Goal: Task Accomplishment & Management: Use online tool/utility

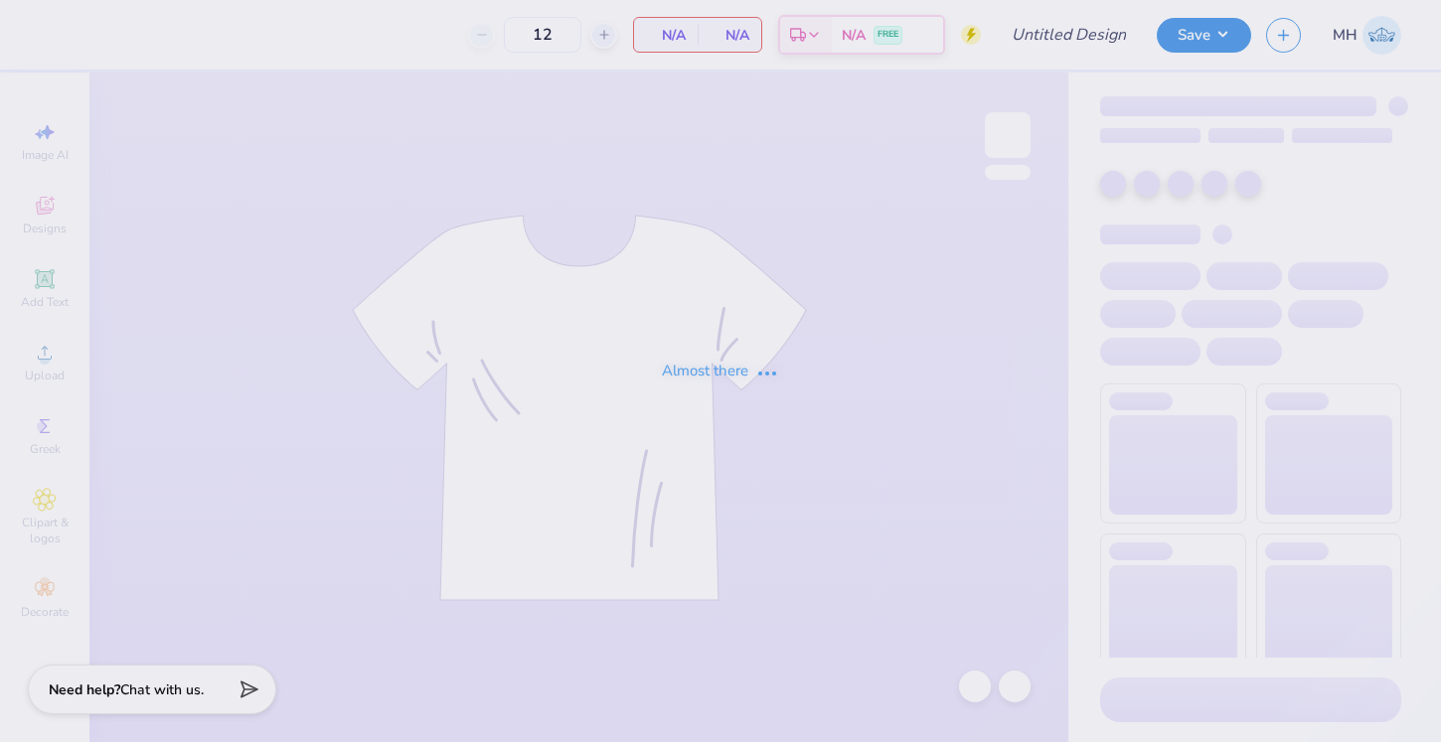
type input "Delta Gamma Fall 25 Philo Participants Shirts"
type input "100"
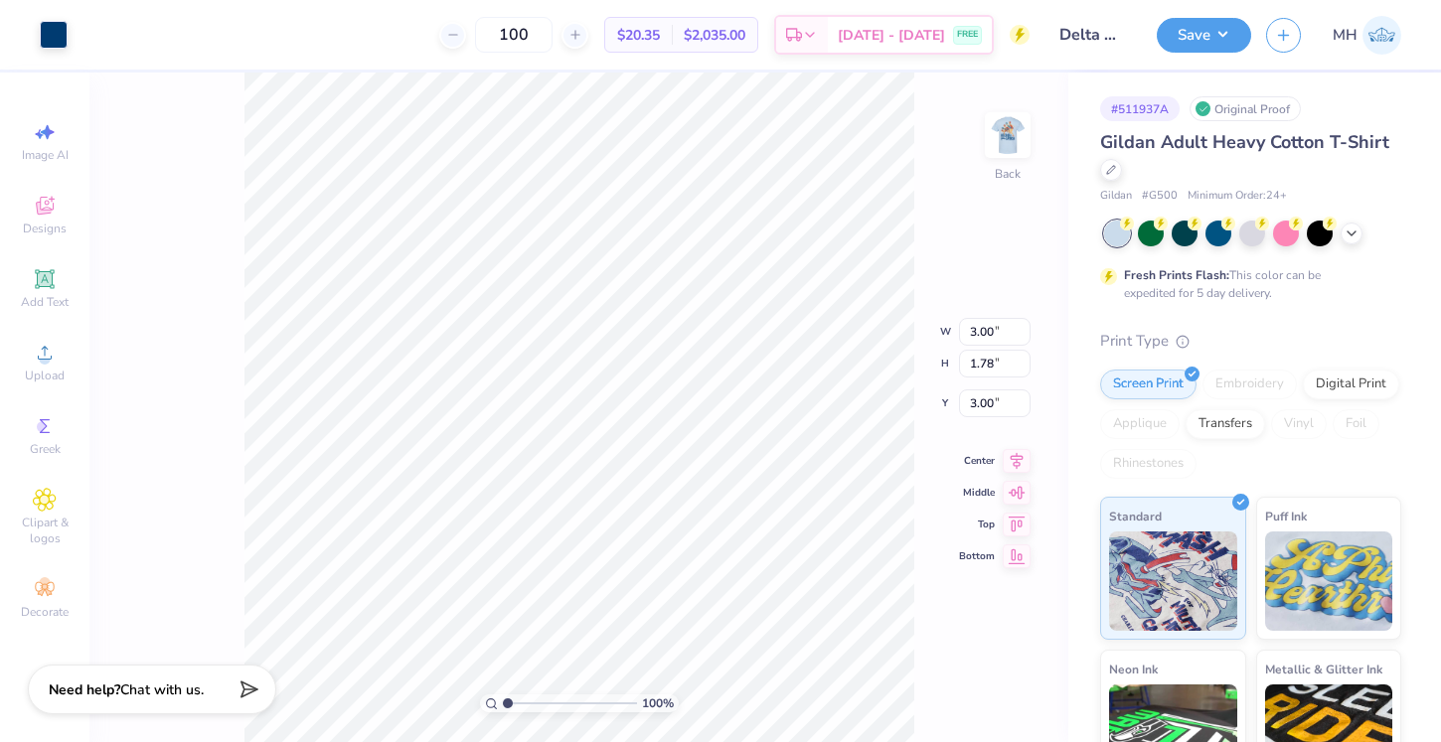
type input "3.80"
type input "3.81"
click at [1000, 144] on img at bounding box center [1008, 135] width 80 height 80
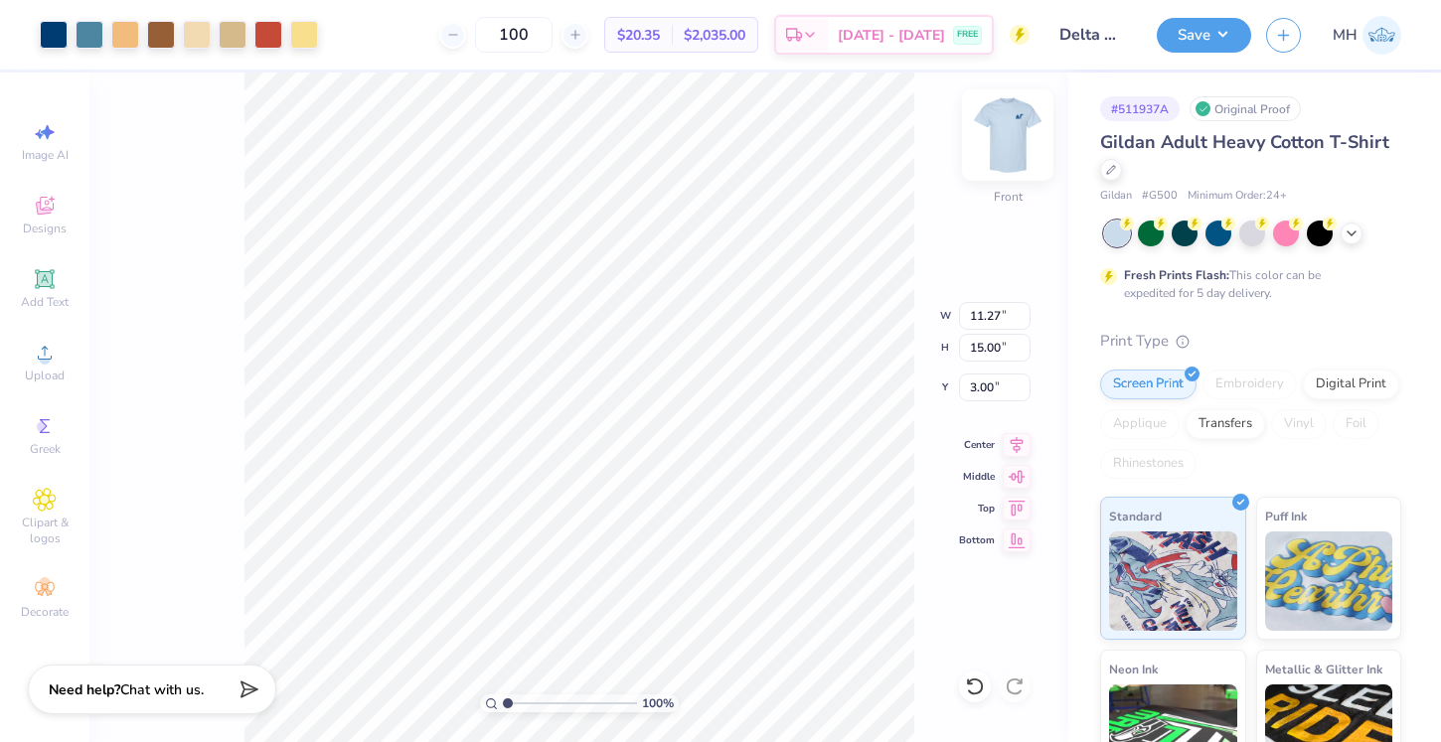
type input "10.74"
type input "14.30"
type input "3.58"
click at [991, 148] on img at bounding box center [1008, 135] width 80 height 80
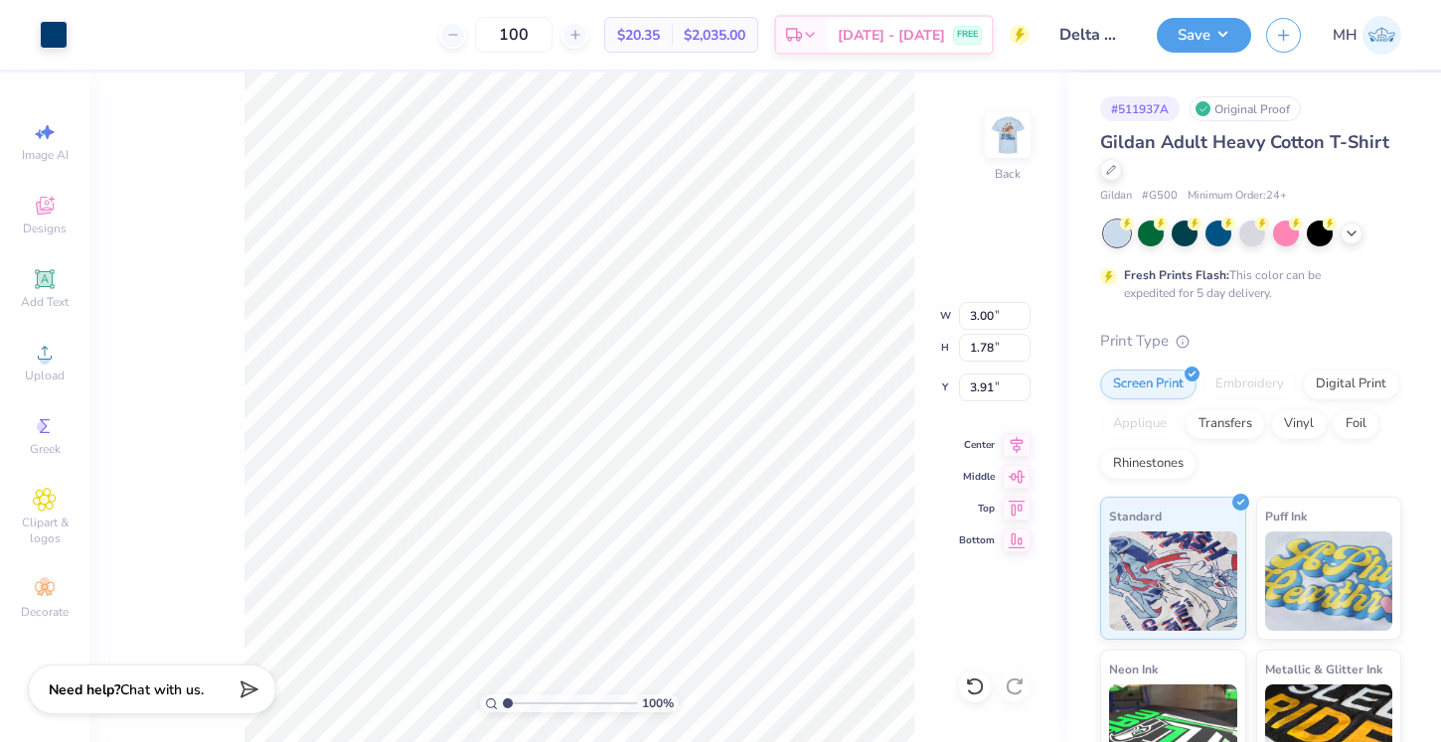
type input "3.91"
click at [1185, 34] on button "Save" at bounding box center [1204, 32] width 94 height 35
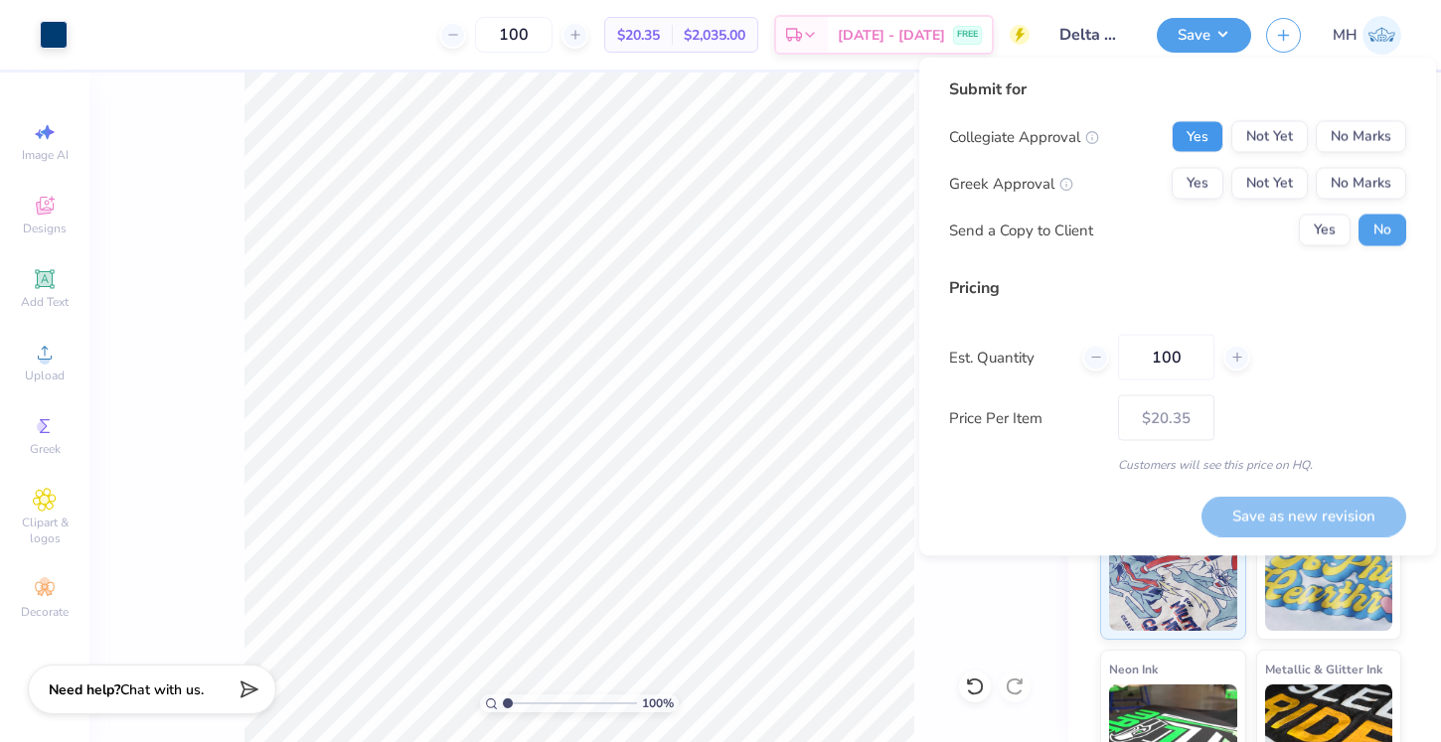
click at [1202, 130] on button "Yes" at bounding box center [1198, 137] width 52 height 32
click at [1199, 170] on button "Yes" at bounding box center [1198, 184] width 52 height 32
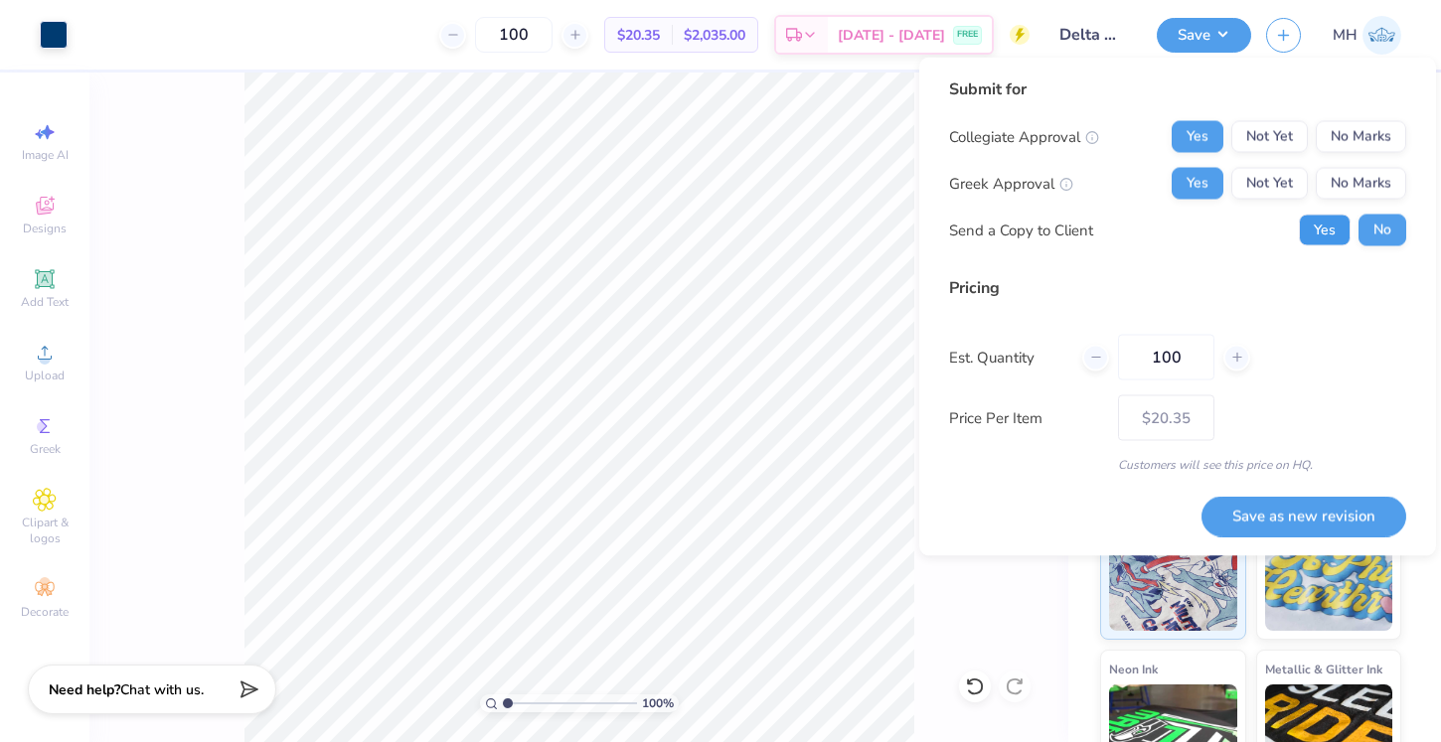
click at [1326, 226] on button "Yes" at bounding box center [1325, 231] width 52 height 32
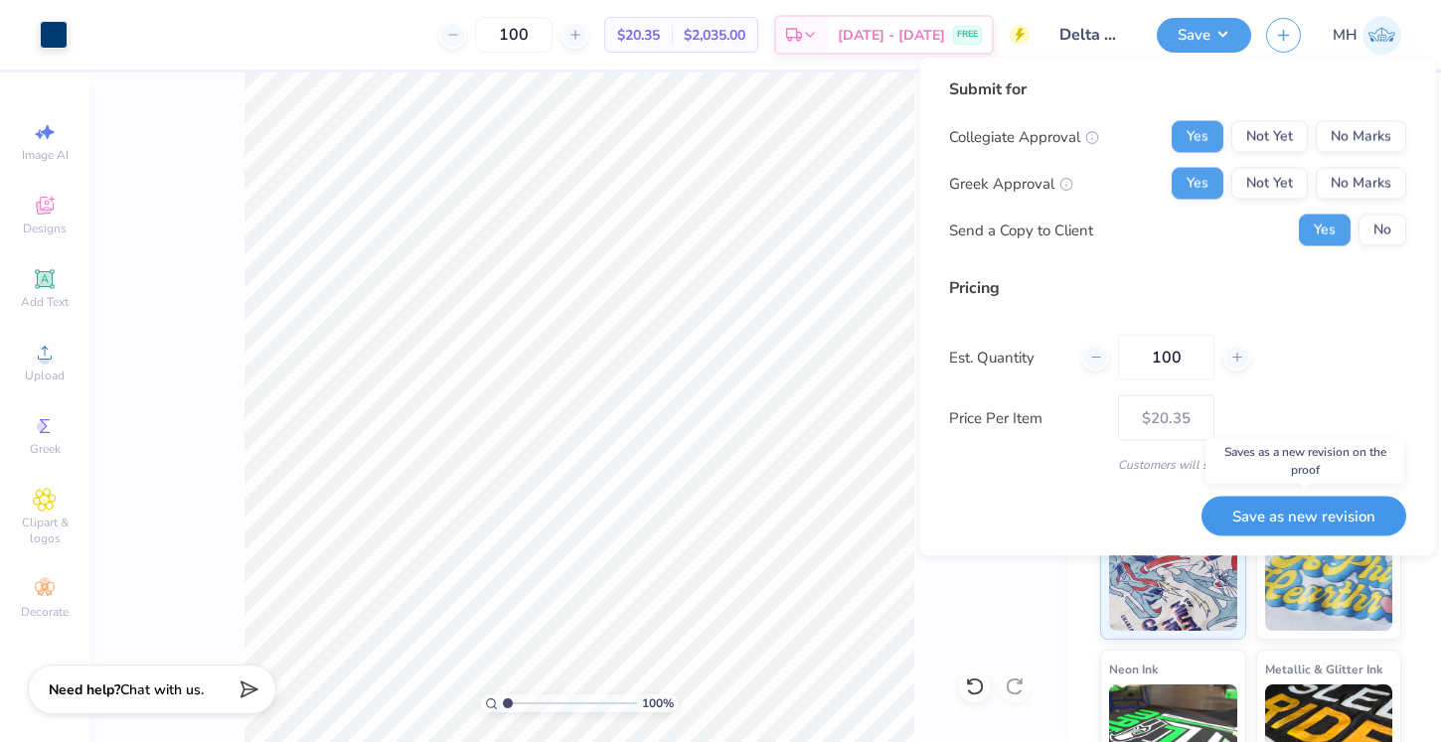
click at [1283, 519] on button "Save as new revision" at bounding box center [1304, 516] width 205 height 41
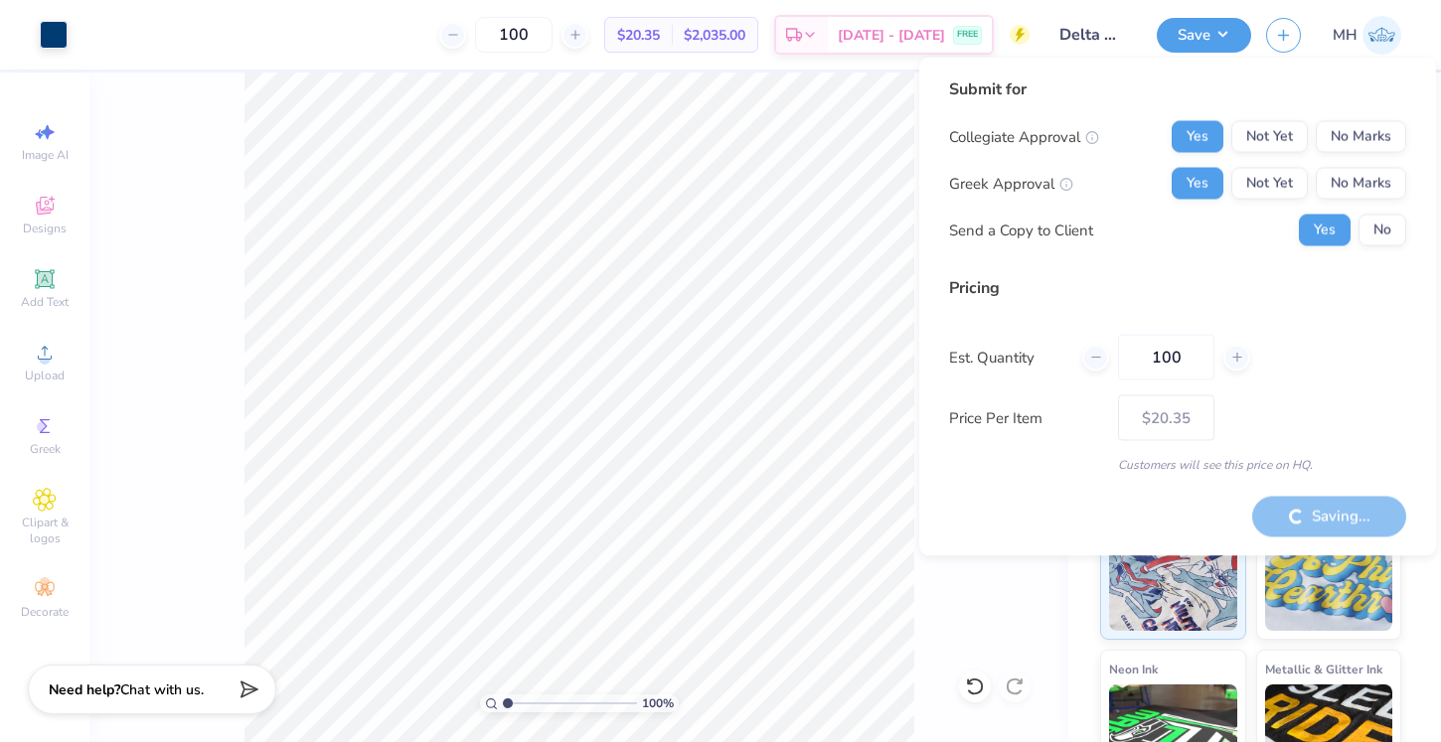
type input "– –"
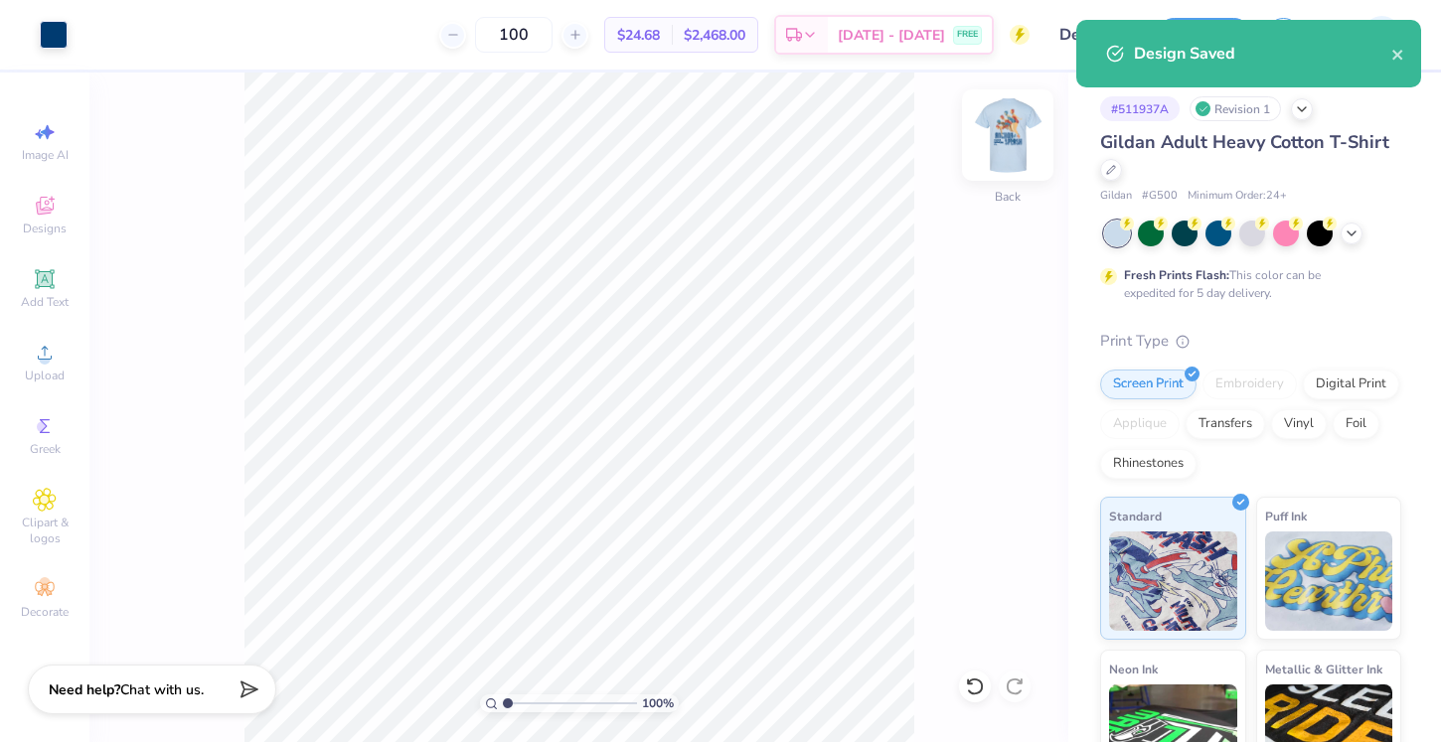
click at [1024, 143] on img at bounding box center [1008, 135] width 80 height 80
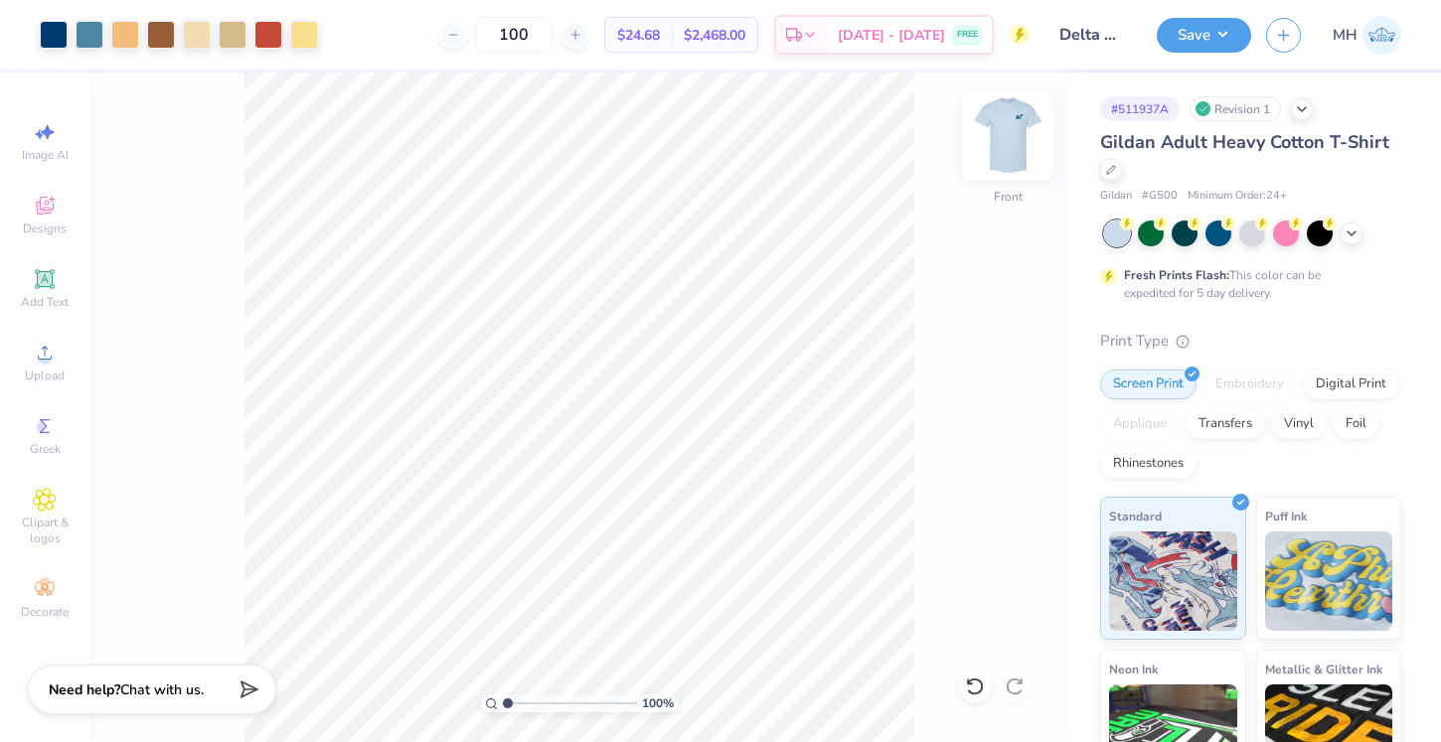
click at [1009, 147] on img at bounding box center [1008, 135] width 80 height 80
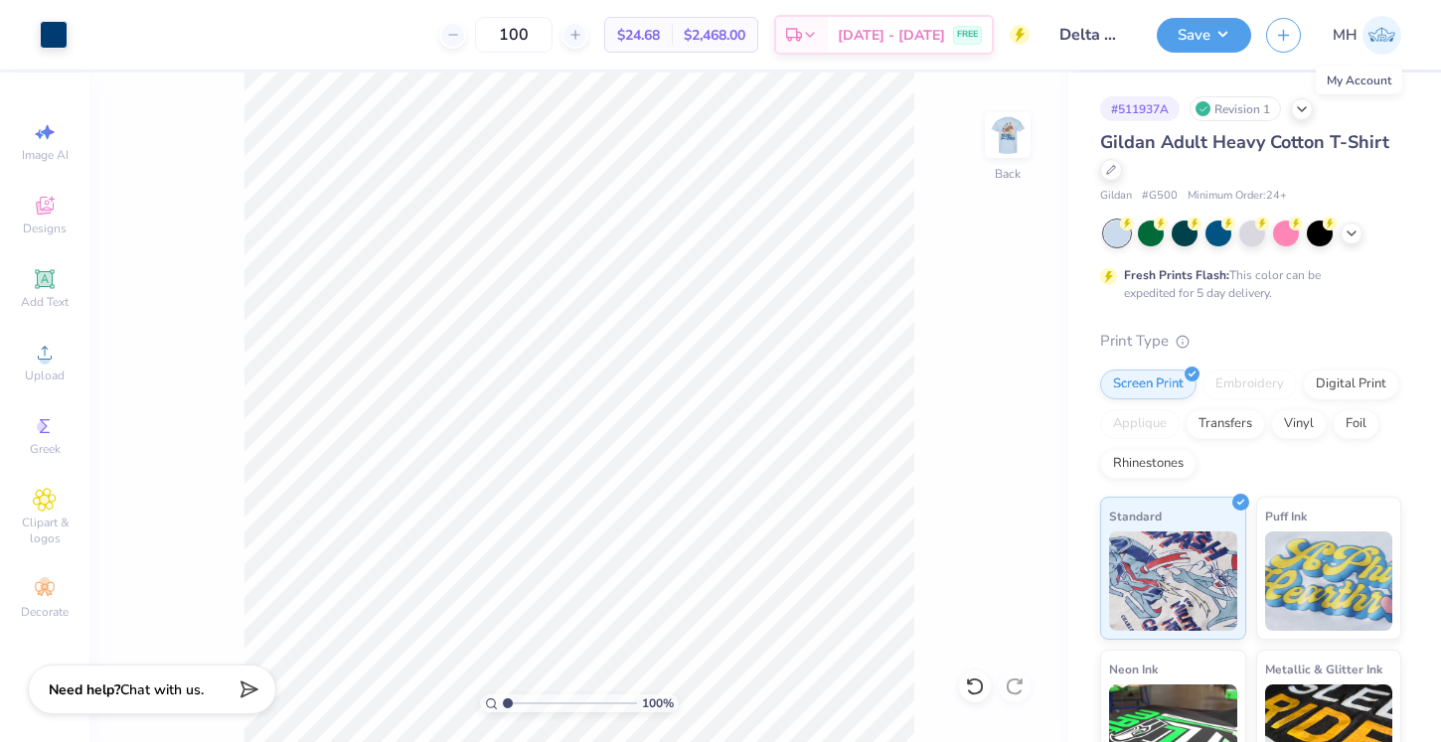
click at [1375, 30] on img at bounding box center [1382, 35] width 39 height 39
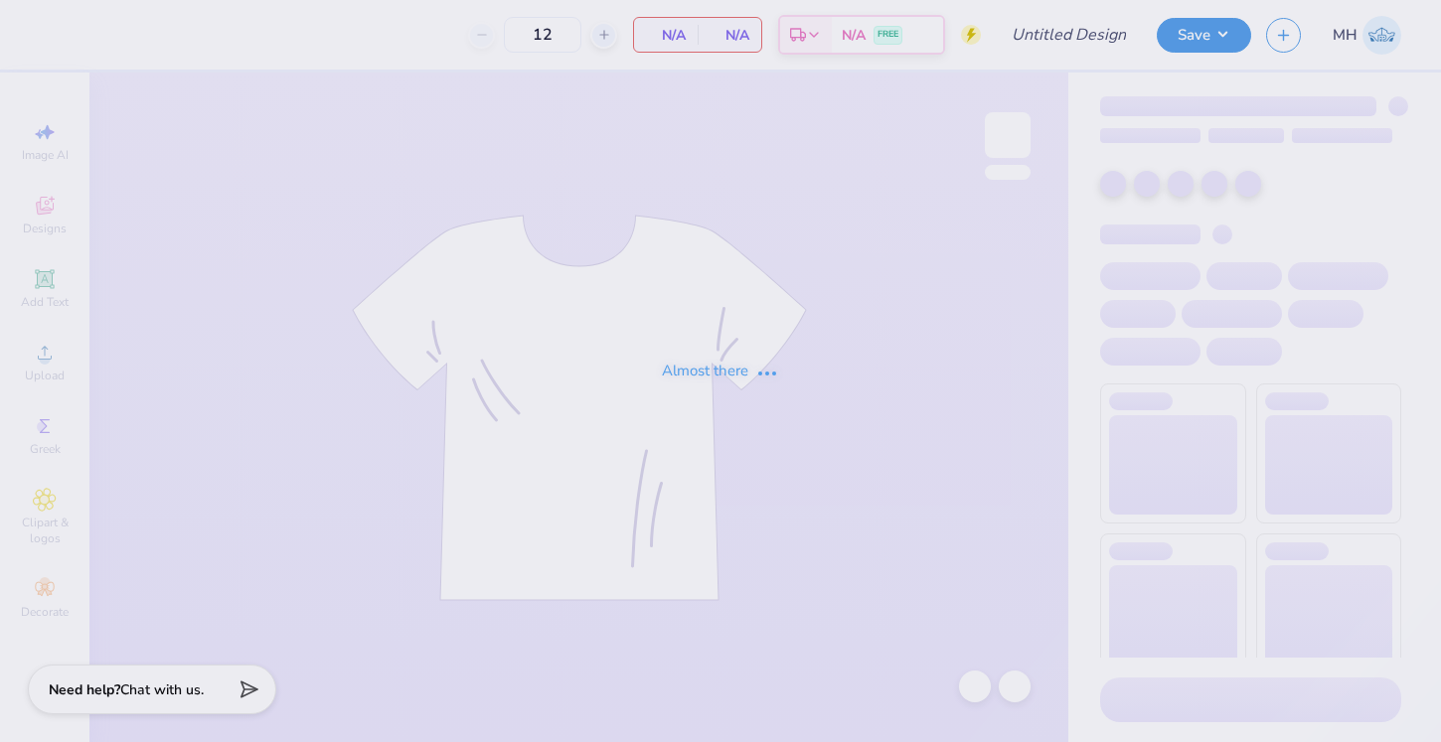
type input "Delta Gamma Fall 25 Philo Participants Shirts"
type input "100"
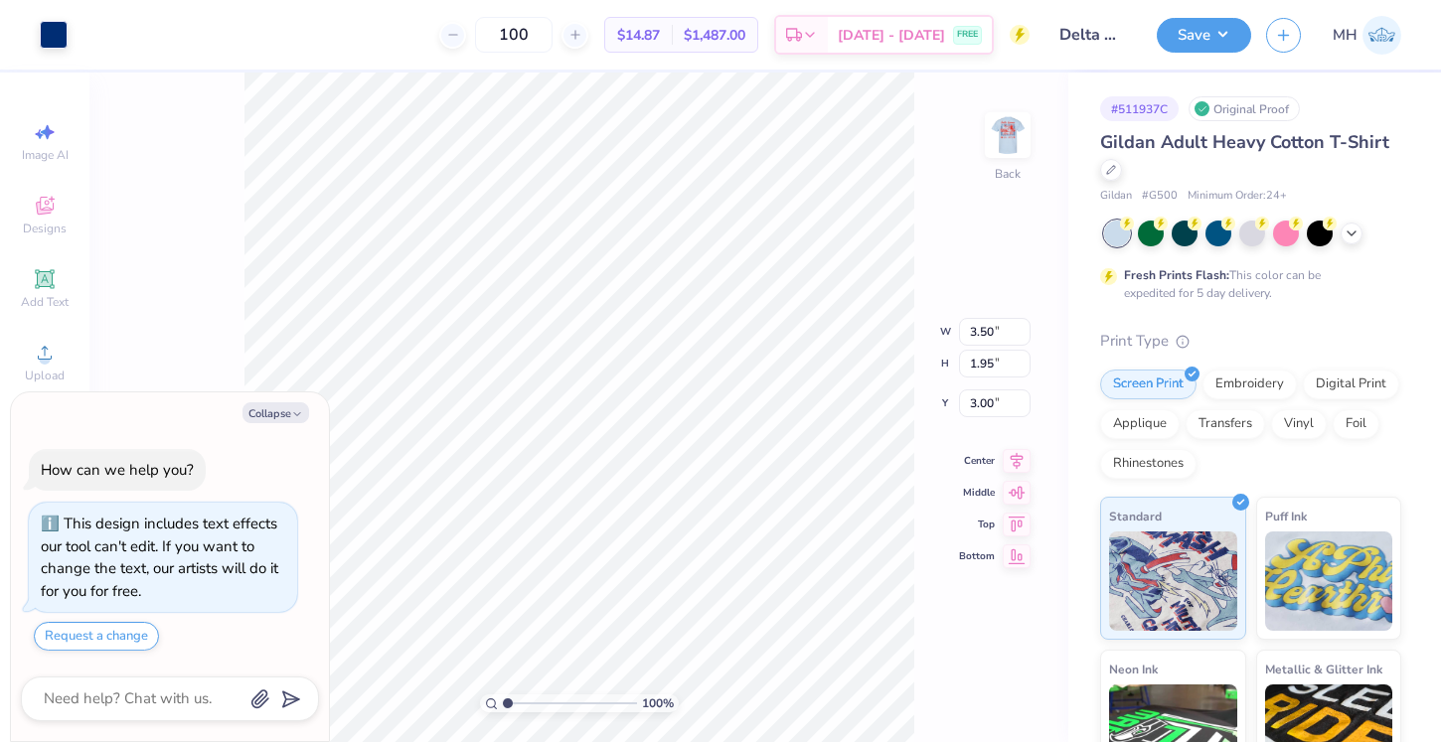
type textarea "x"
type input "3.59"
type textarea "x"
type input "3.01"
type input "1.68"
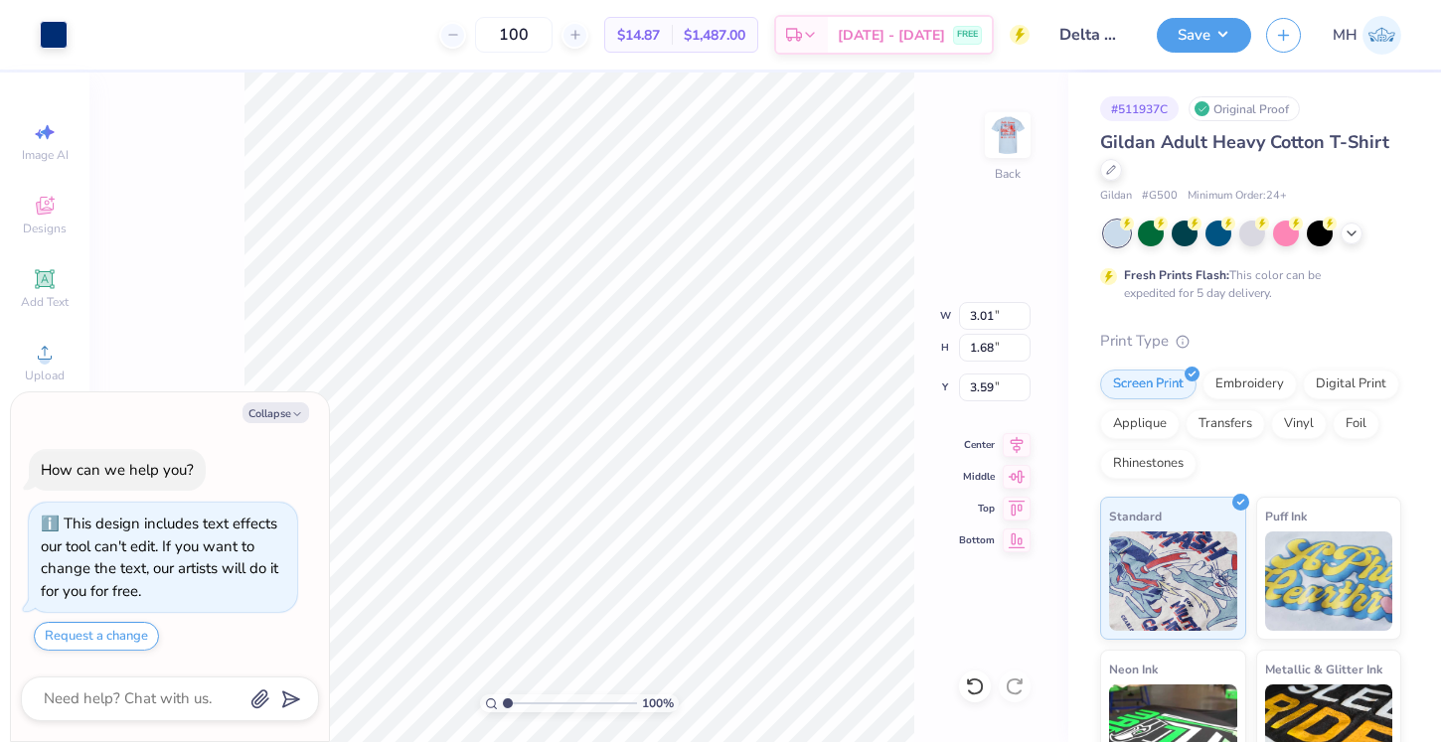
type textarea "x"
type input "3.74"
click at [1017, 145] on img at bounding box center [1008, 135] width 80 height 80
type textarea "x"
type input "10.94"
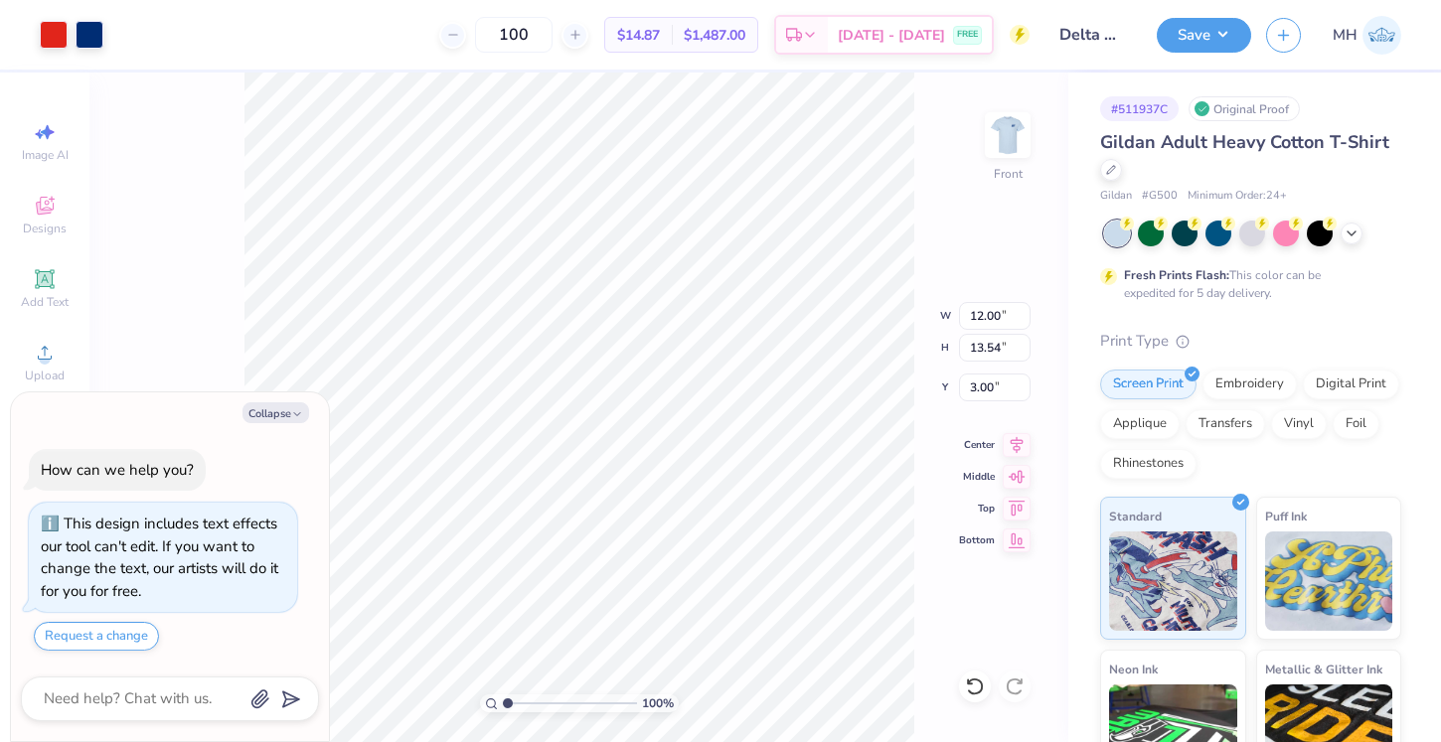
type input "12.35"
type textarea "x"
type input "4.52"
click at [1214, 33] on button "Save" at bounding box center [1204, 32] width 94 height 35
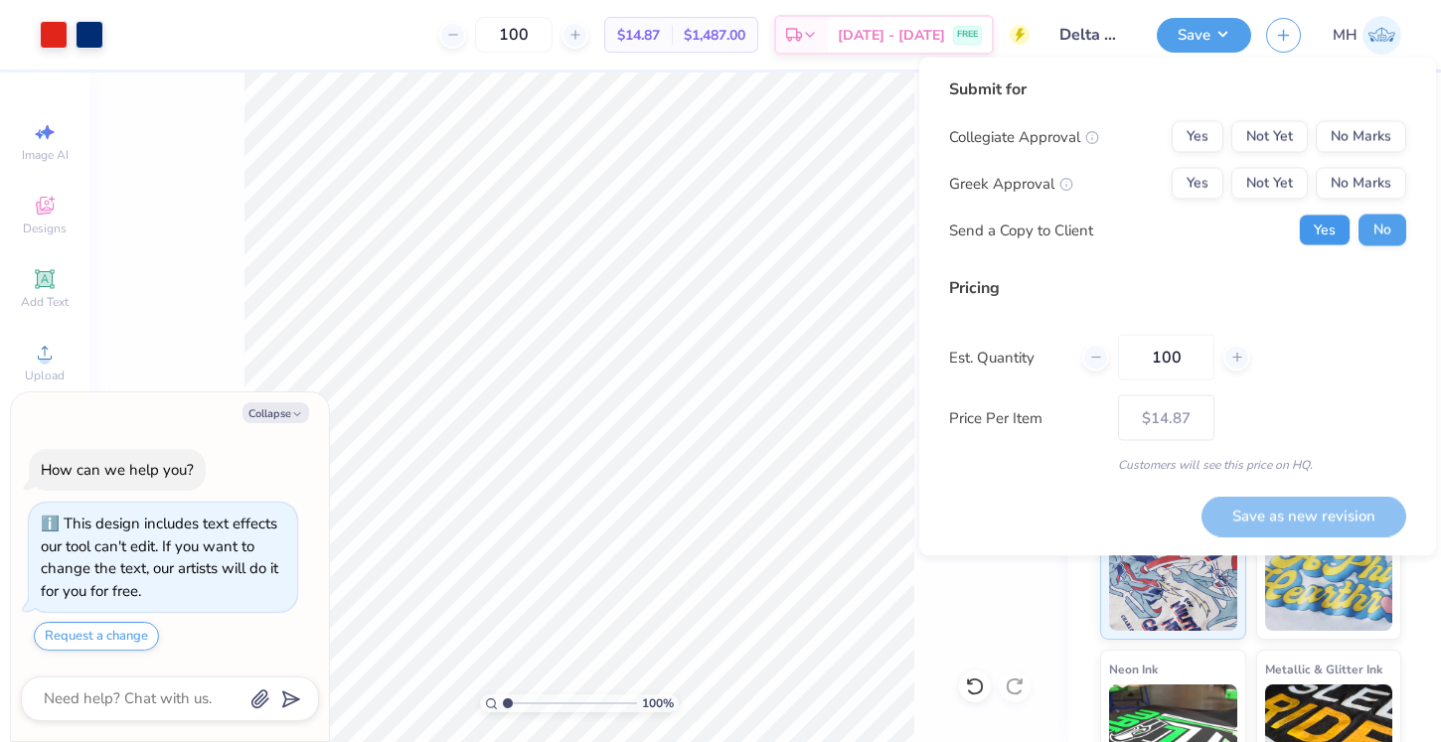
click at [1327, 215] on button "Yes" at bounding box center [1325, 231] width 52 height 32
type textarea "x"
click at [1201, 142] on button "Yes" at bounding box center [1198, 137] width 52 height 32
click at [1199, 177] on button "Yes" at bounding box center [1198, 184] width 52 height 32
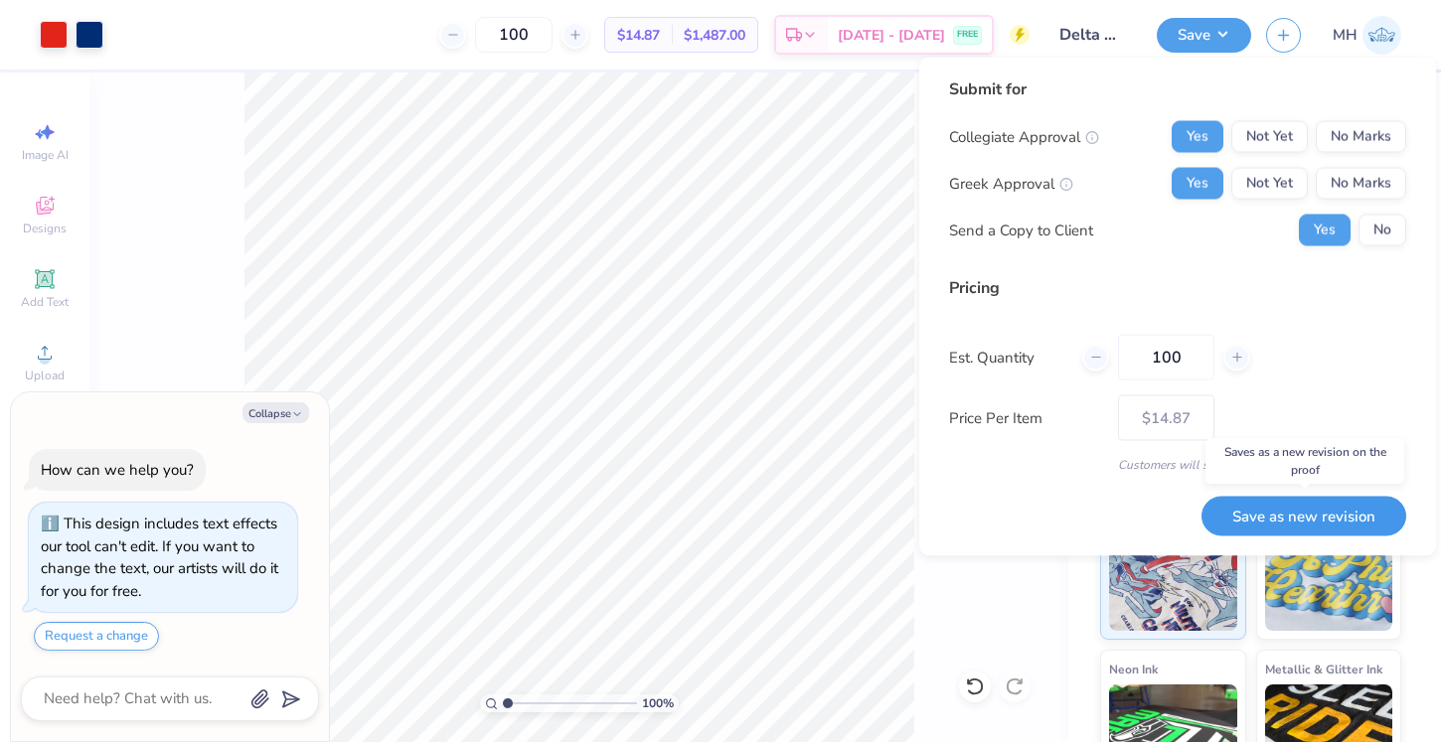
click at [1276, 515] on button "Save as new revision" at bounding box center [1304, 516] width 205 height 41
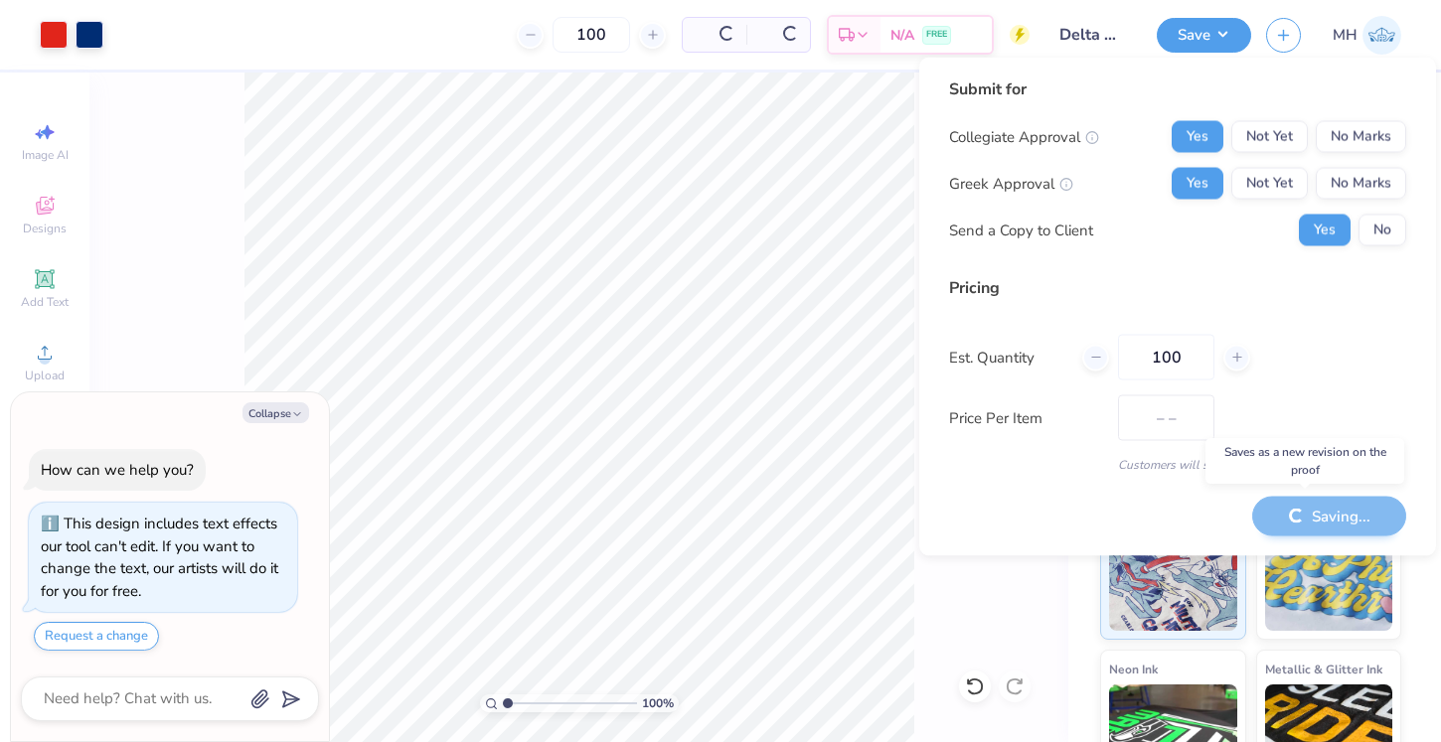
type input "$14.87"
type textarea "x"
type input "– –"
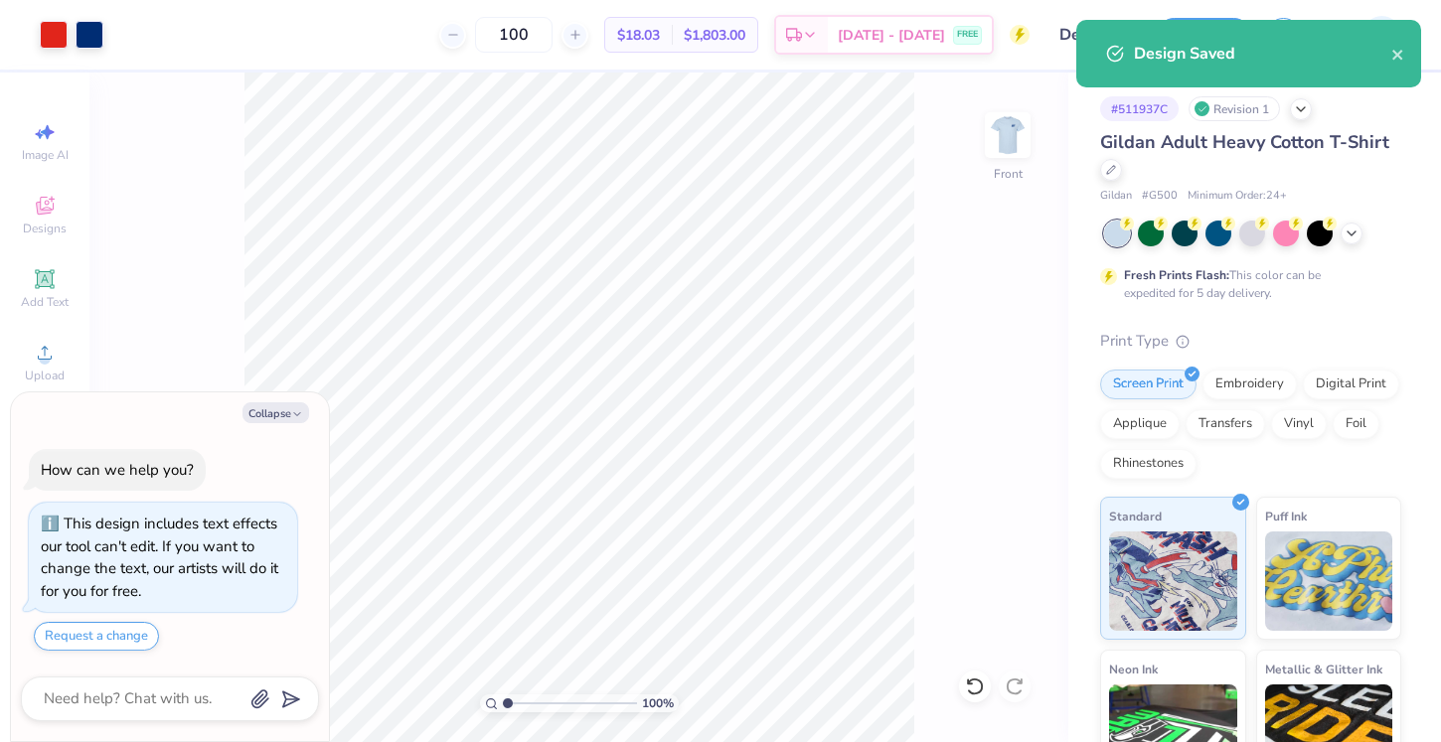
click at [1386, 99] on div "Design Saved" at bounding box center [1248, 61] width 353 height 90
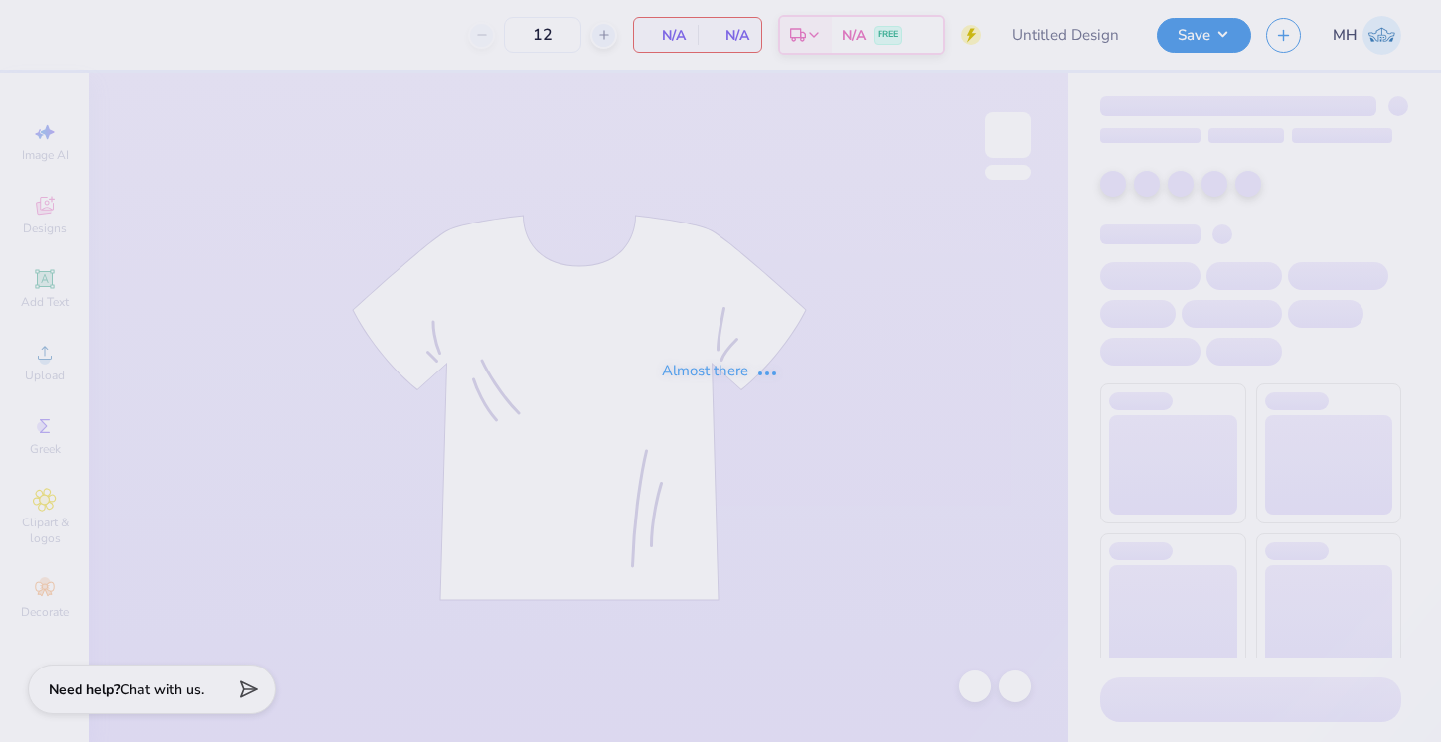
type input "Delta Gamma Game Day Merch Fall 25"
type input "50"
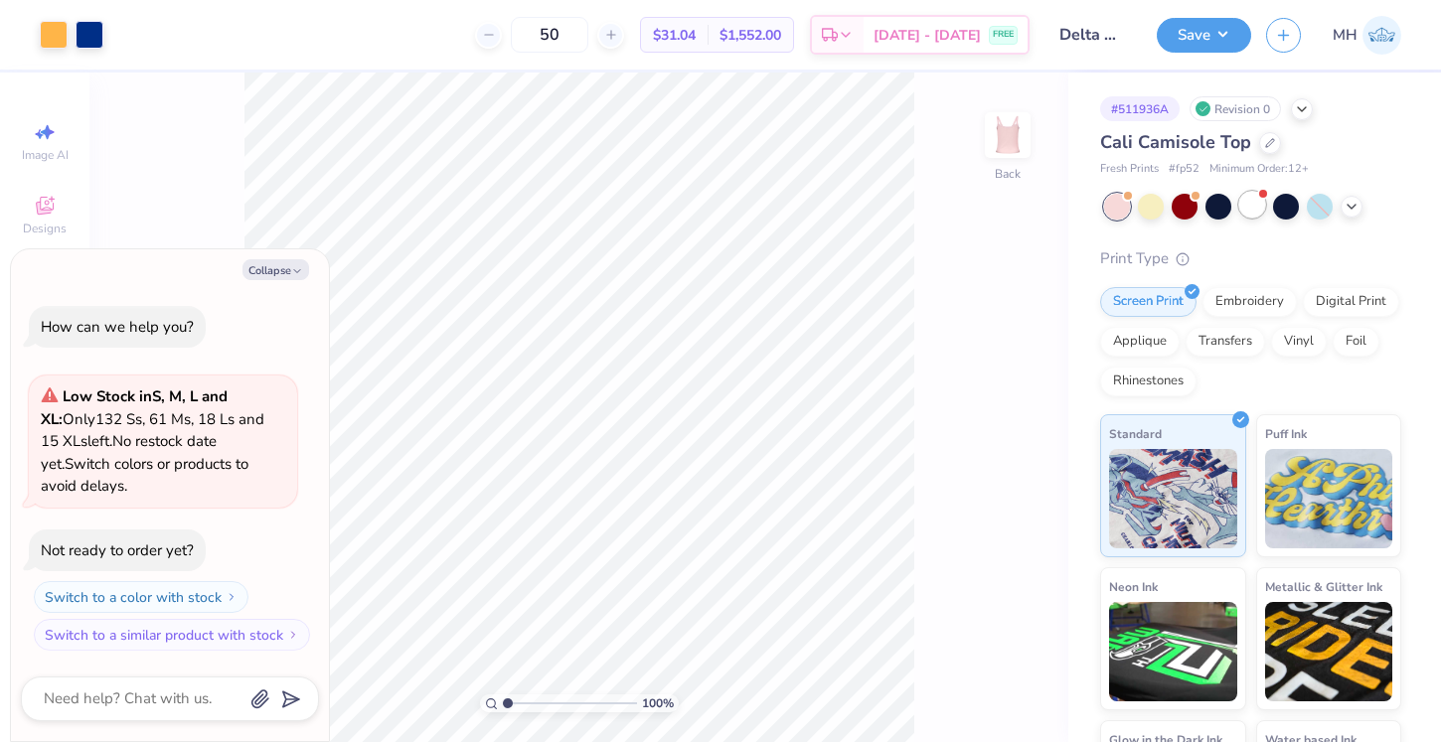
click at [1244, 214] on div at bounding box center [1252, 205] width 26 height 26
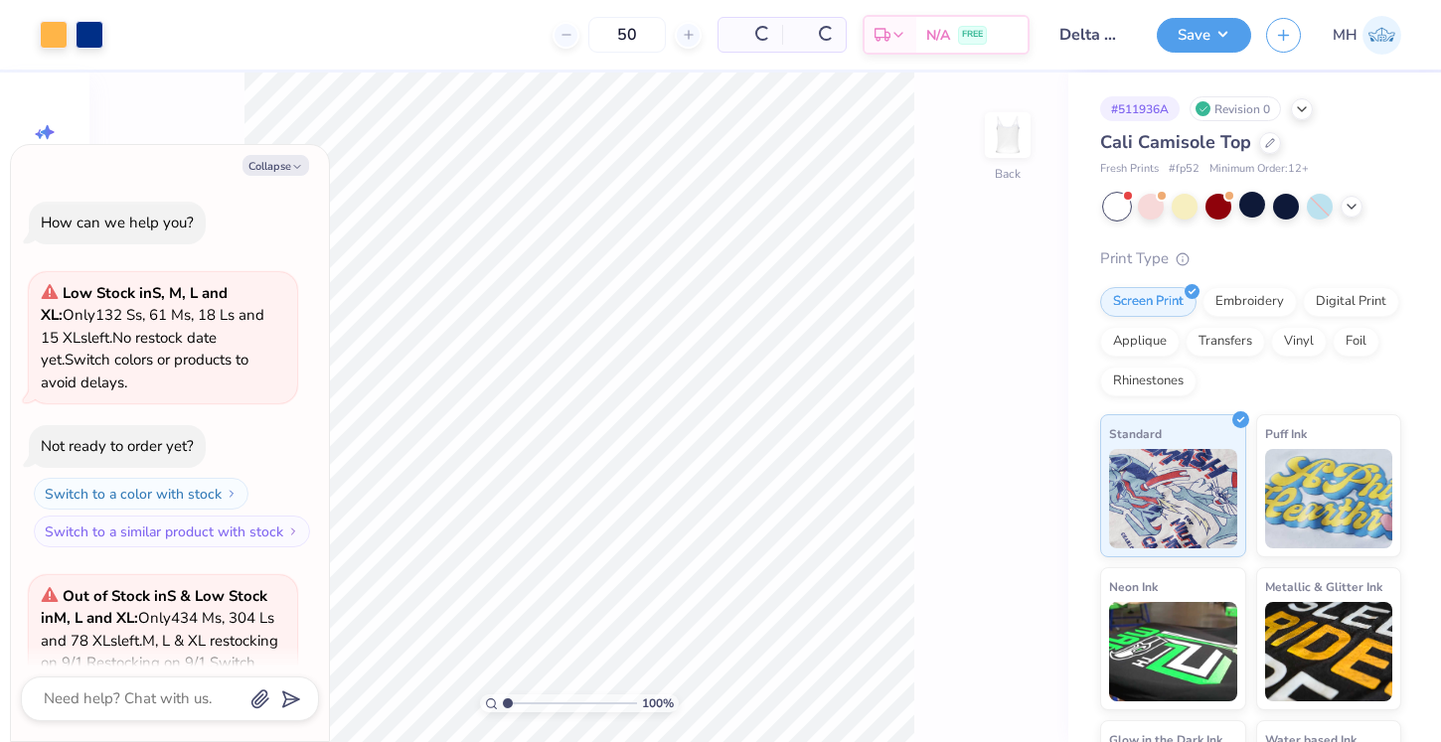
scroll to position [222, 0]
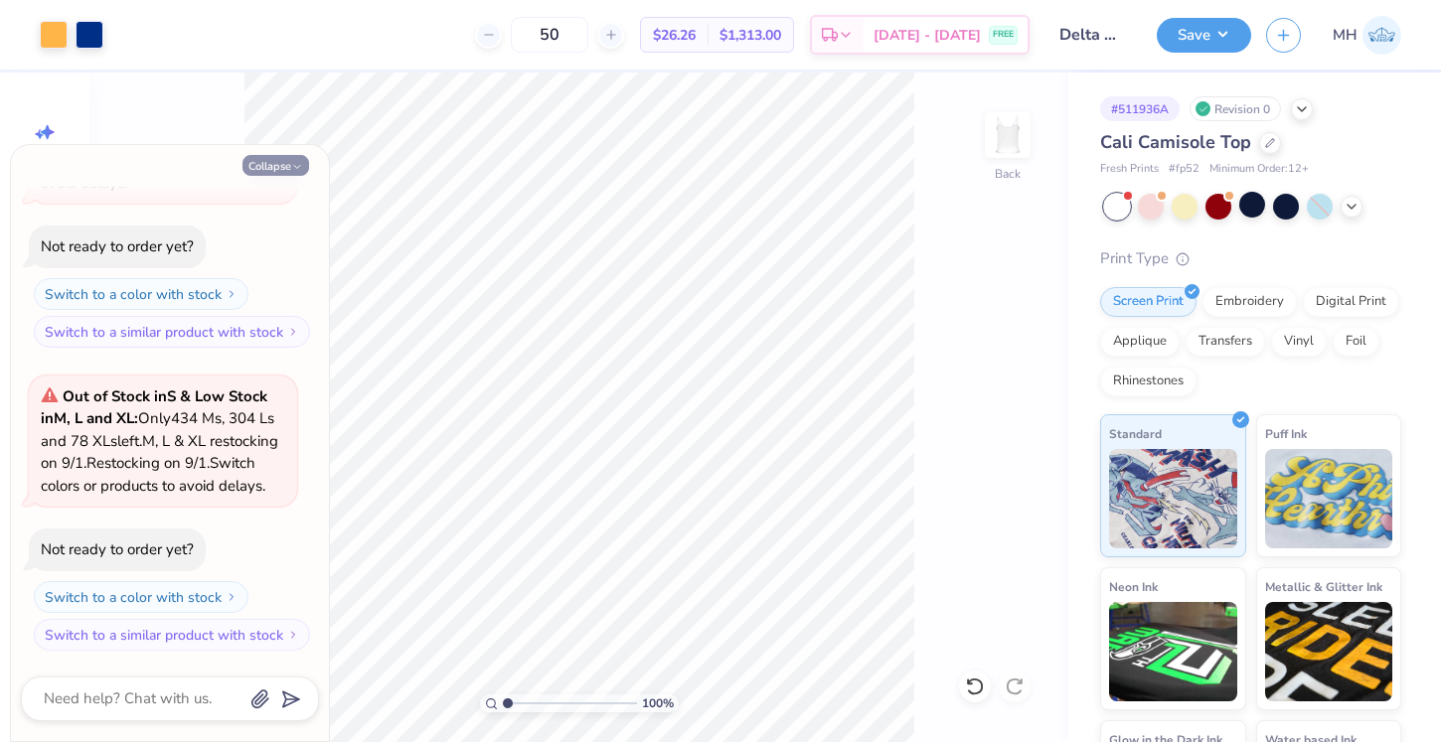
click at [291, 168] on icon "button" at bounding box center [297, 167] width 12 height 12
type textarea "x"
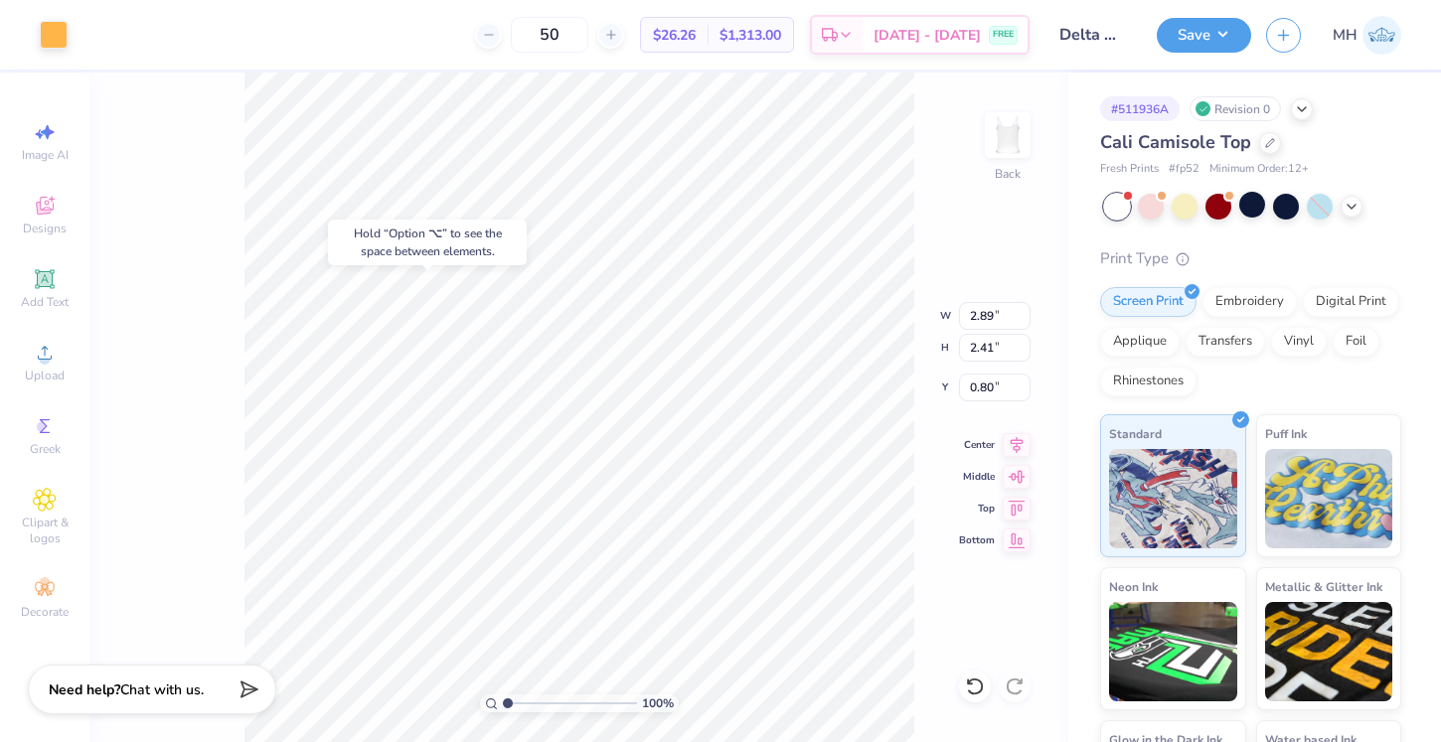
type input "1.73"
type input "1.98"
type input "1.12"
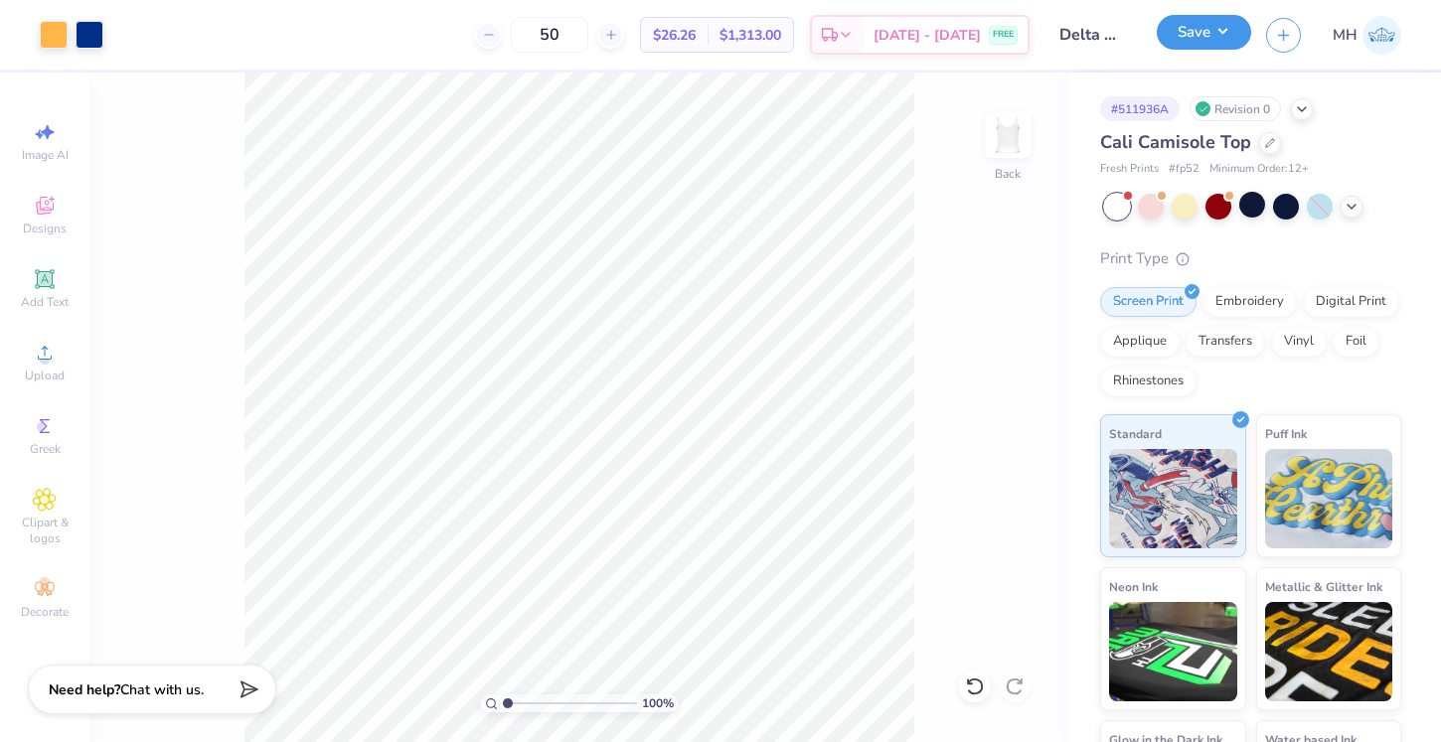
click at [1220, 39] on button "Save" at bounding box center [1204, 32] width 94 height 35
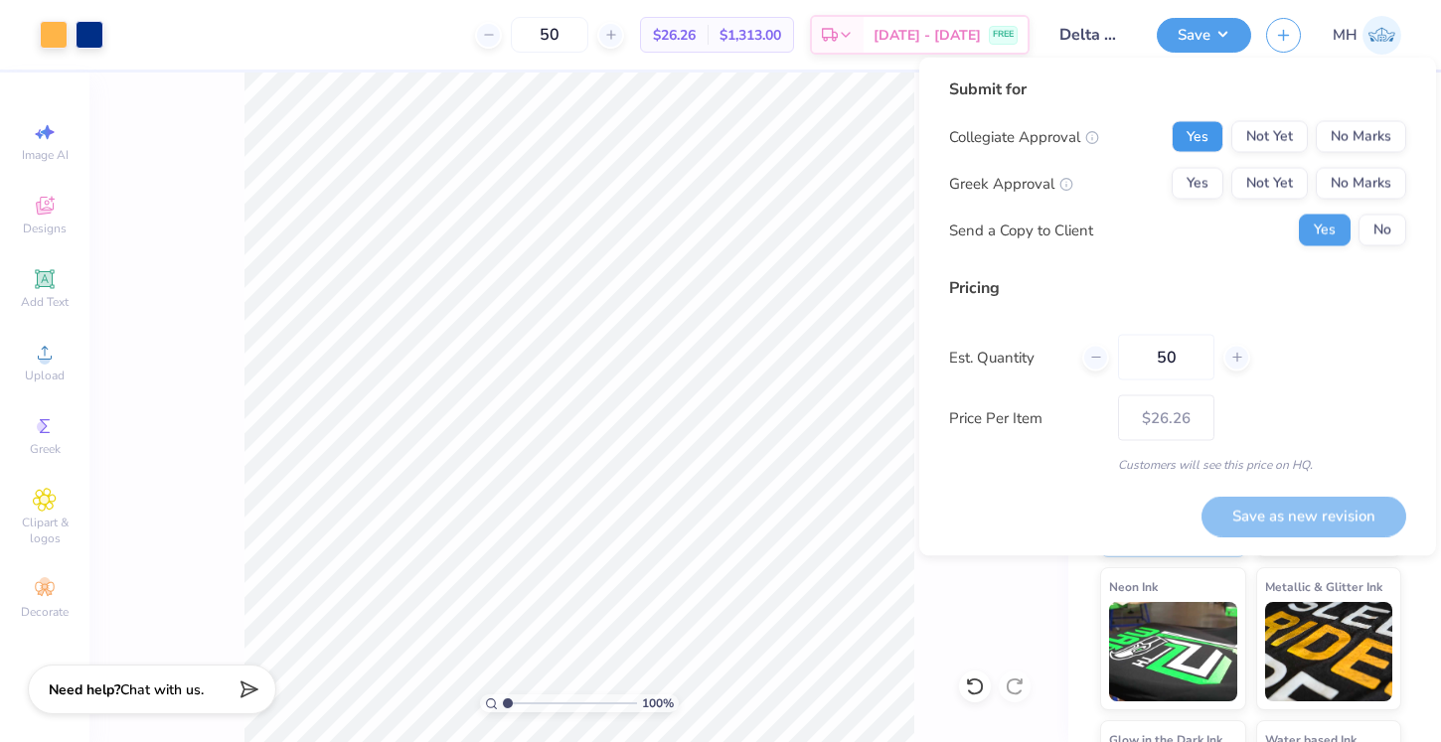
click at [1198, 131] on button "Yes" at bounding box center [1198, 137] width 52 height 32
click at [1196, 173] on button "Yes" at bounding box center [1198, 184] width 52 height 32
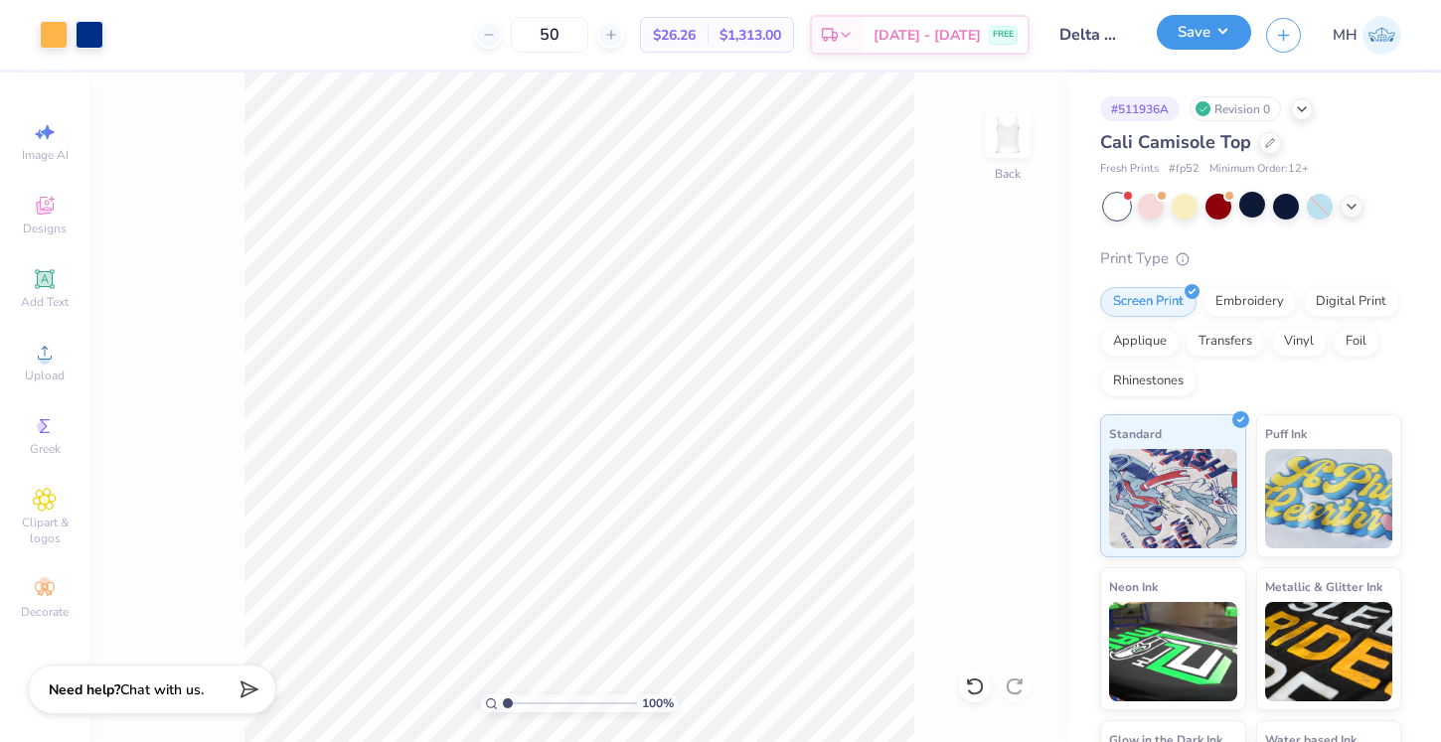
click at [1213, 47] on button "Save" at bounding box center [1204, 32] width 94 height 35
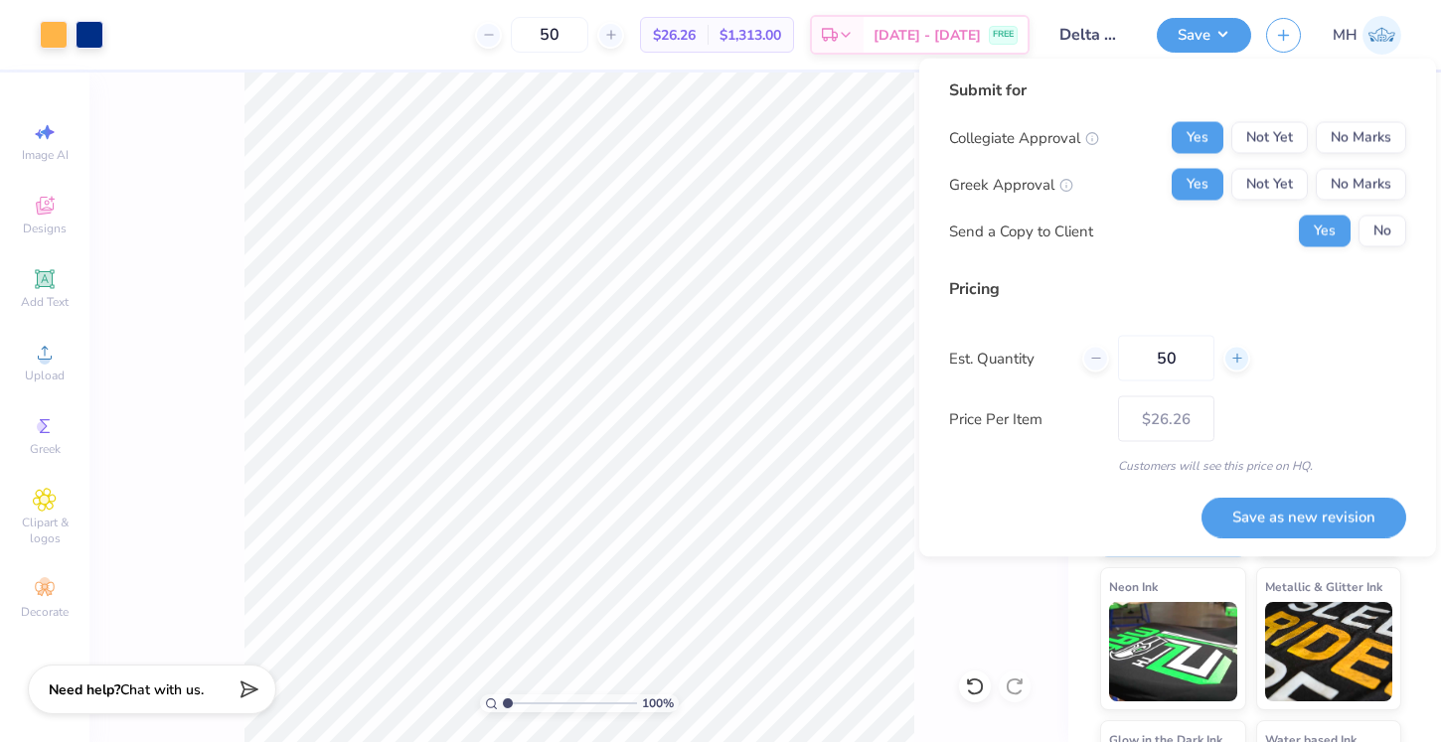
click at [1236, 353] on icon at bounding box center [1237, 359] width 14 height 14
type input "53"
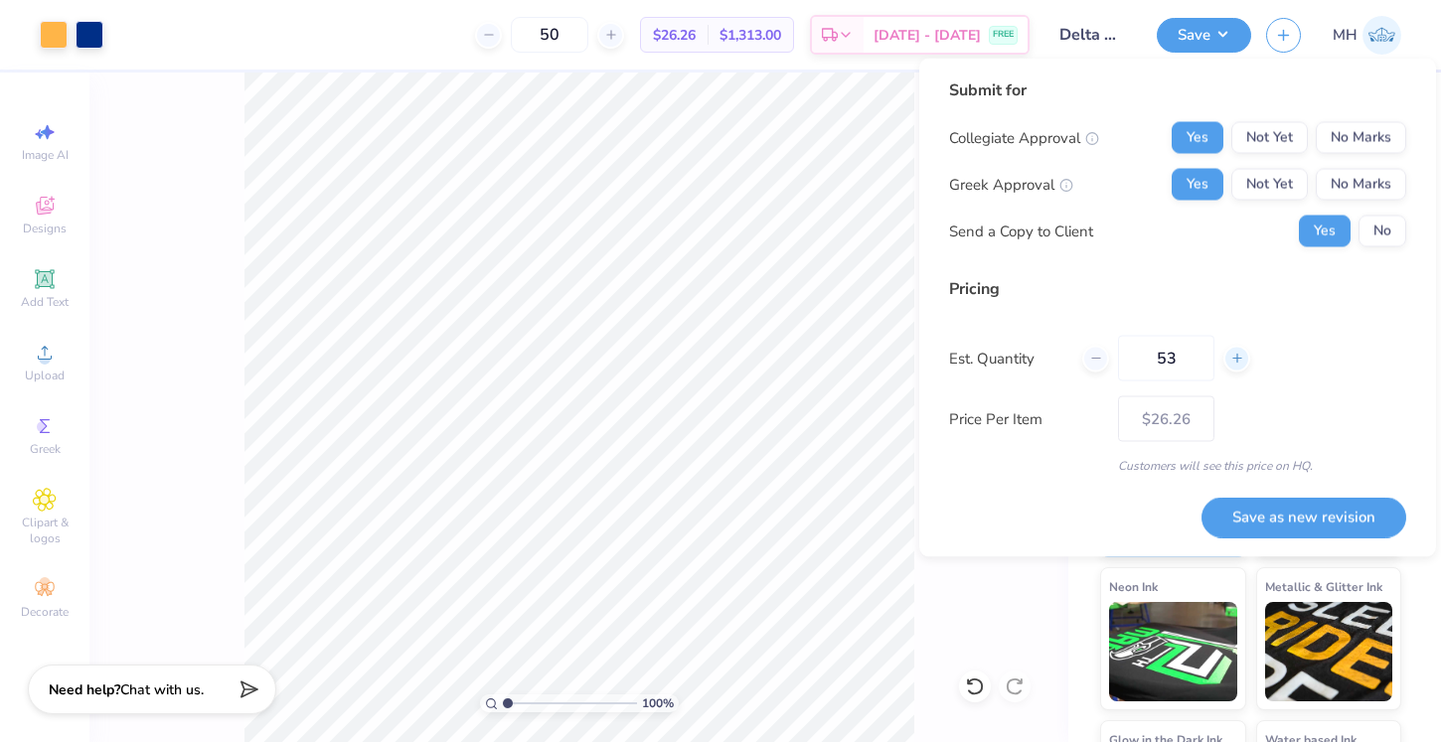
type input "– –"
click at [1236, 353] on icon at bounding box center [1237, 359] width 14 height 14
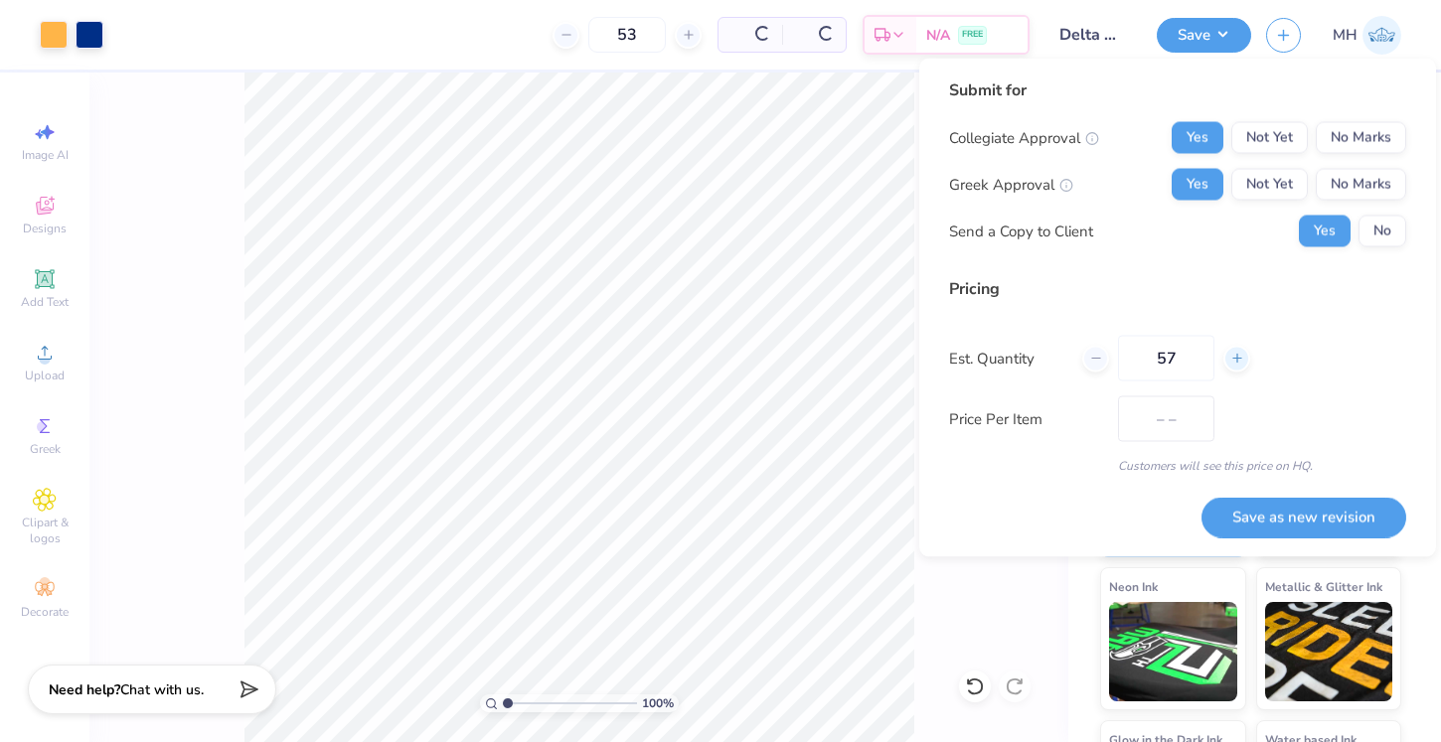
click at [1236, 353] on icon at bounding box center [1237, 359] width 14 height 14
type input "60"
type input "$26.17"
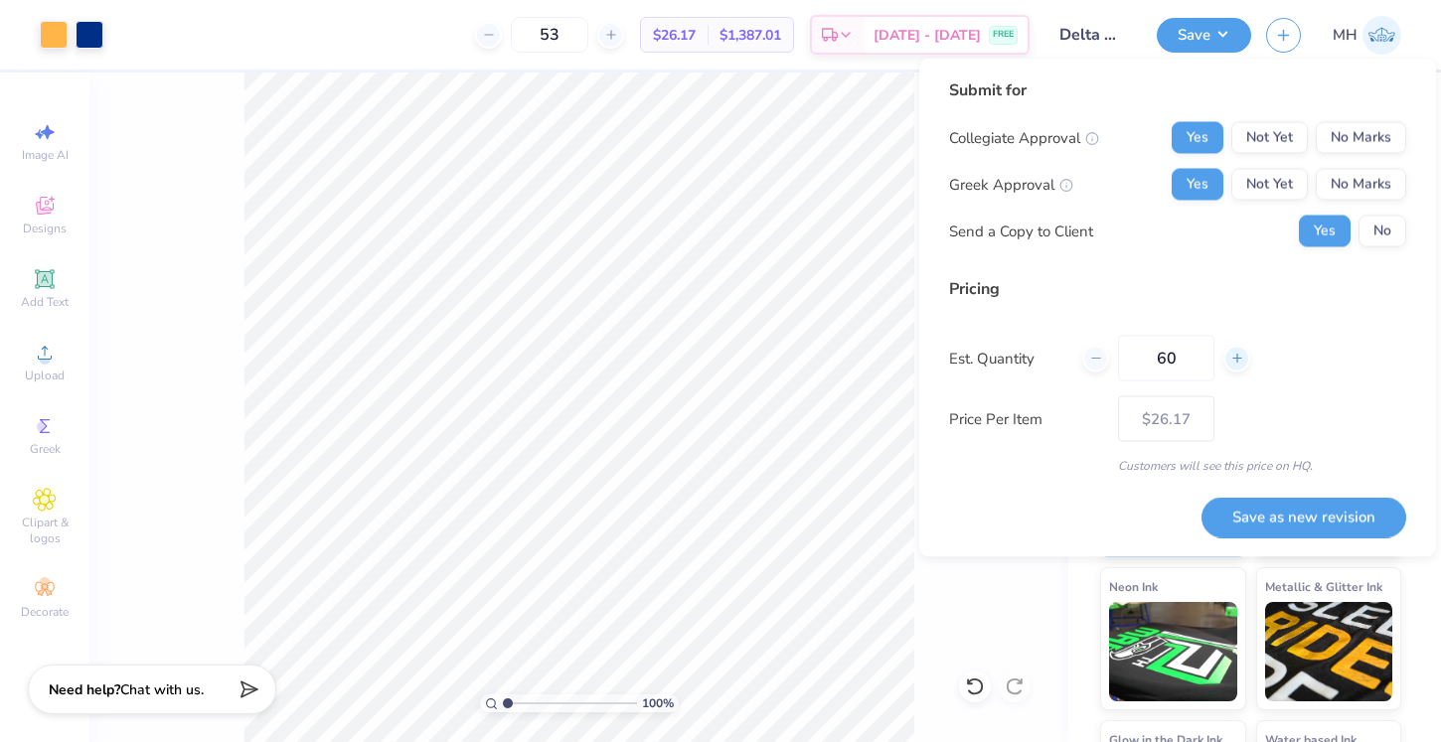
click at [1236, 353] on icon at bounding box center [1237, 359] width 14 height 14
type input "62"
type input "– –"
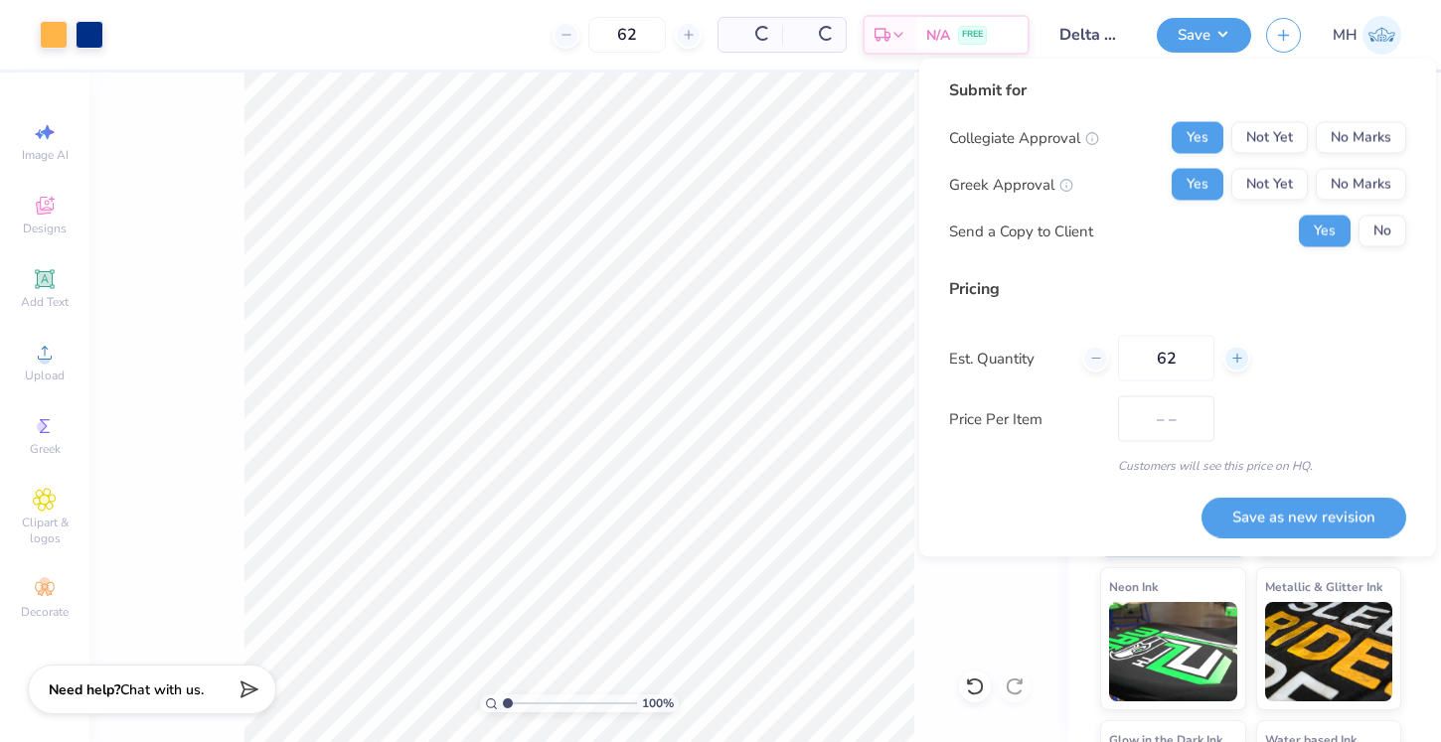
click at [1237, 356] on line at bounding box center [1237, 358] width 0 height 8
type input "63"
type input "$25.95"
click at [1237, 356] on line at bounding box center [1237, 358] width 0 height 8
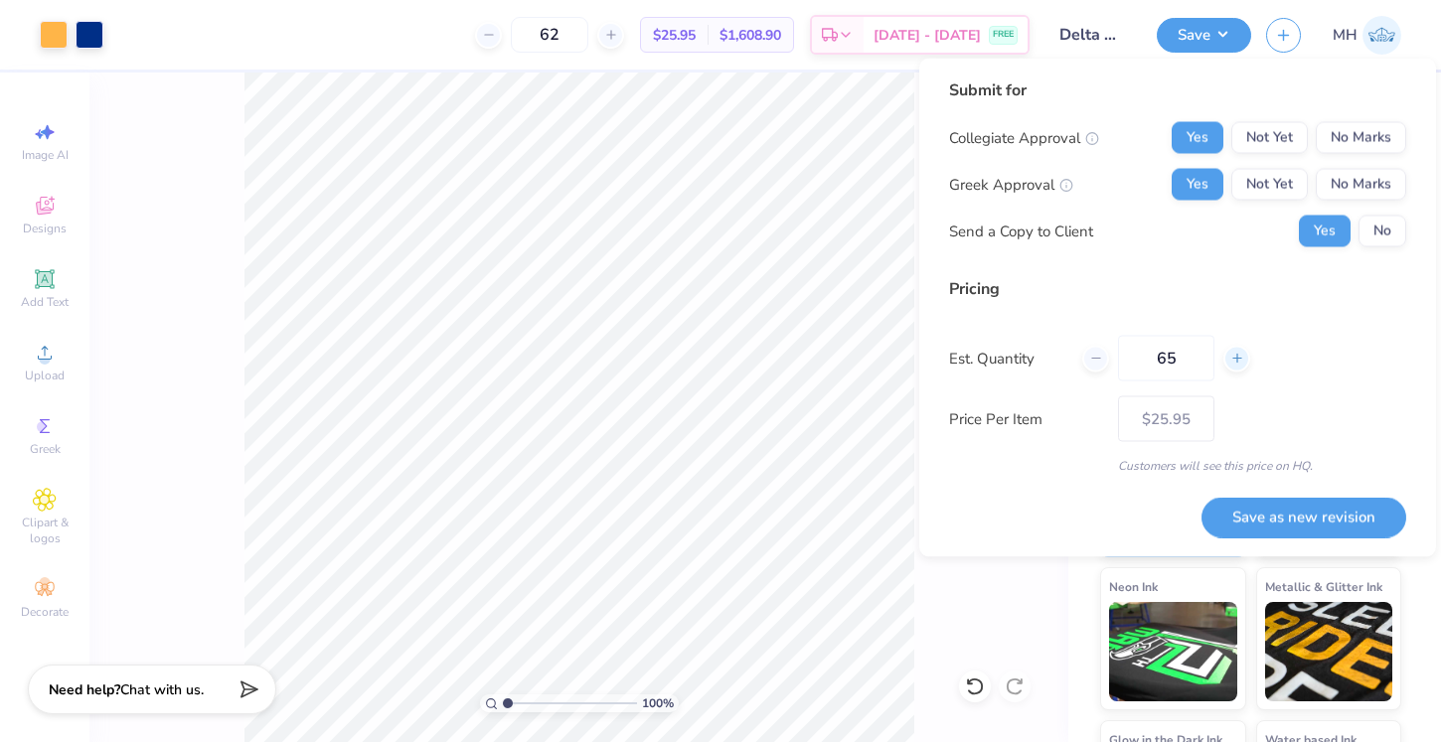
click at [1237, 356] on line at bounding box center [1237, 358] width 0 height 8
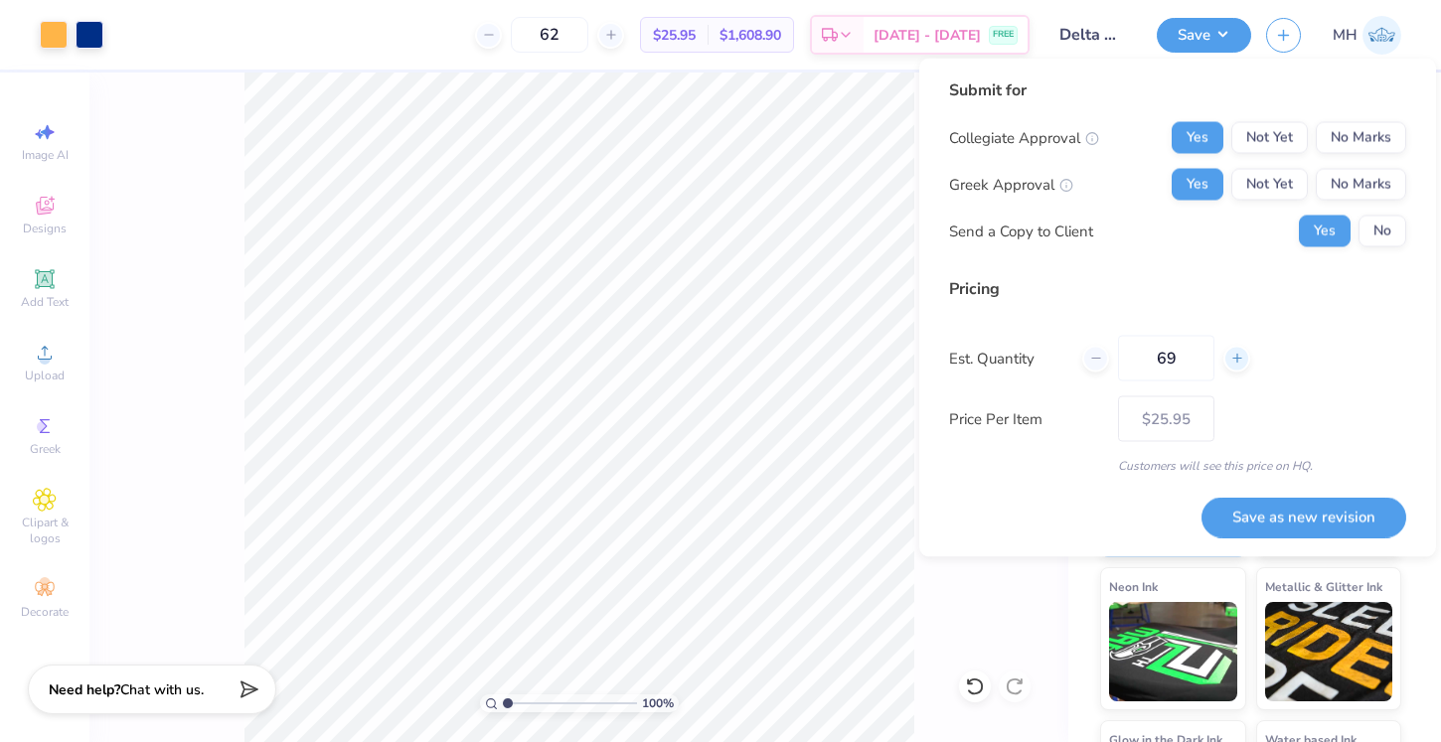
type input "70"
click at [1275, 524] on button "Save as new revision" at bounding box center [1304, 517] width 205 height 41
type input "– –"
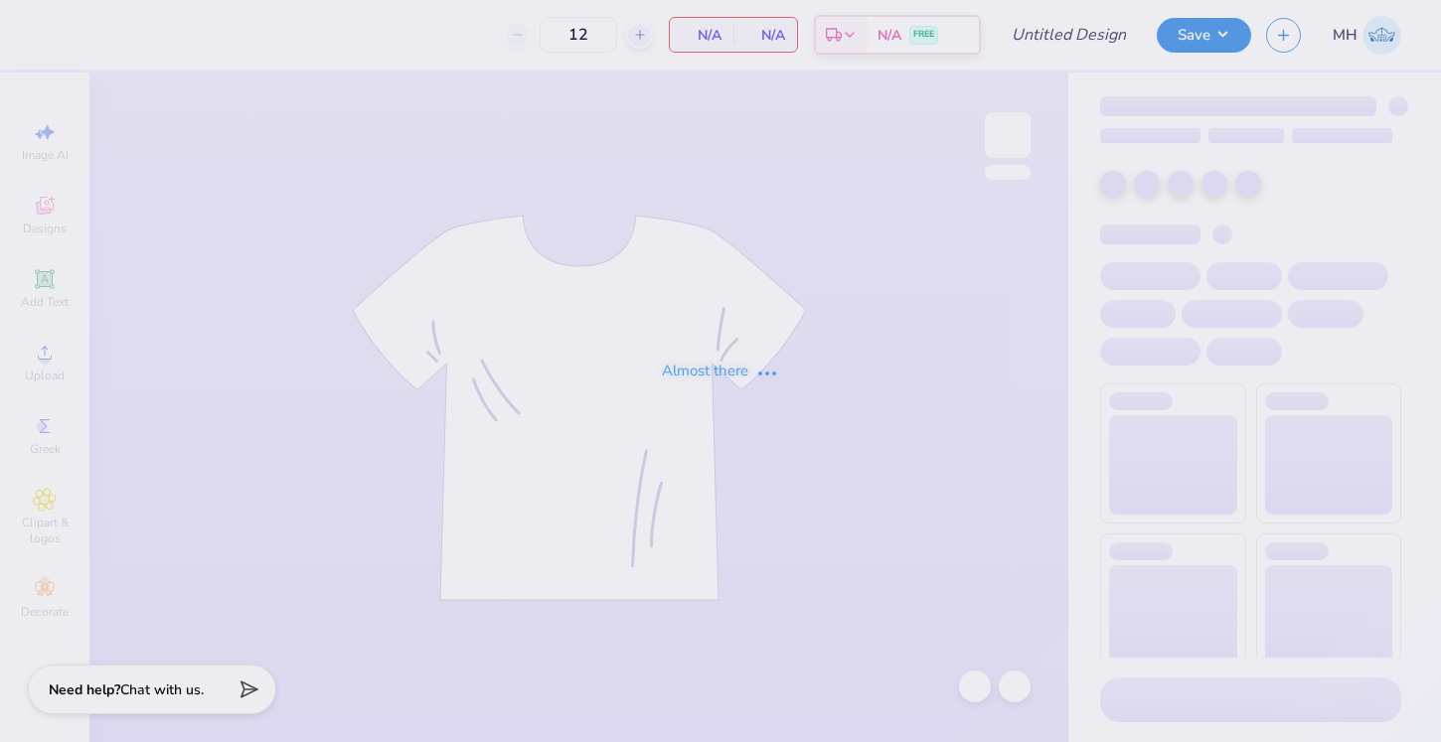
type input "Delta Gamma Philo Week Shirts for Members Fall 25"
type input "50"
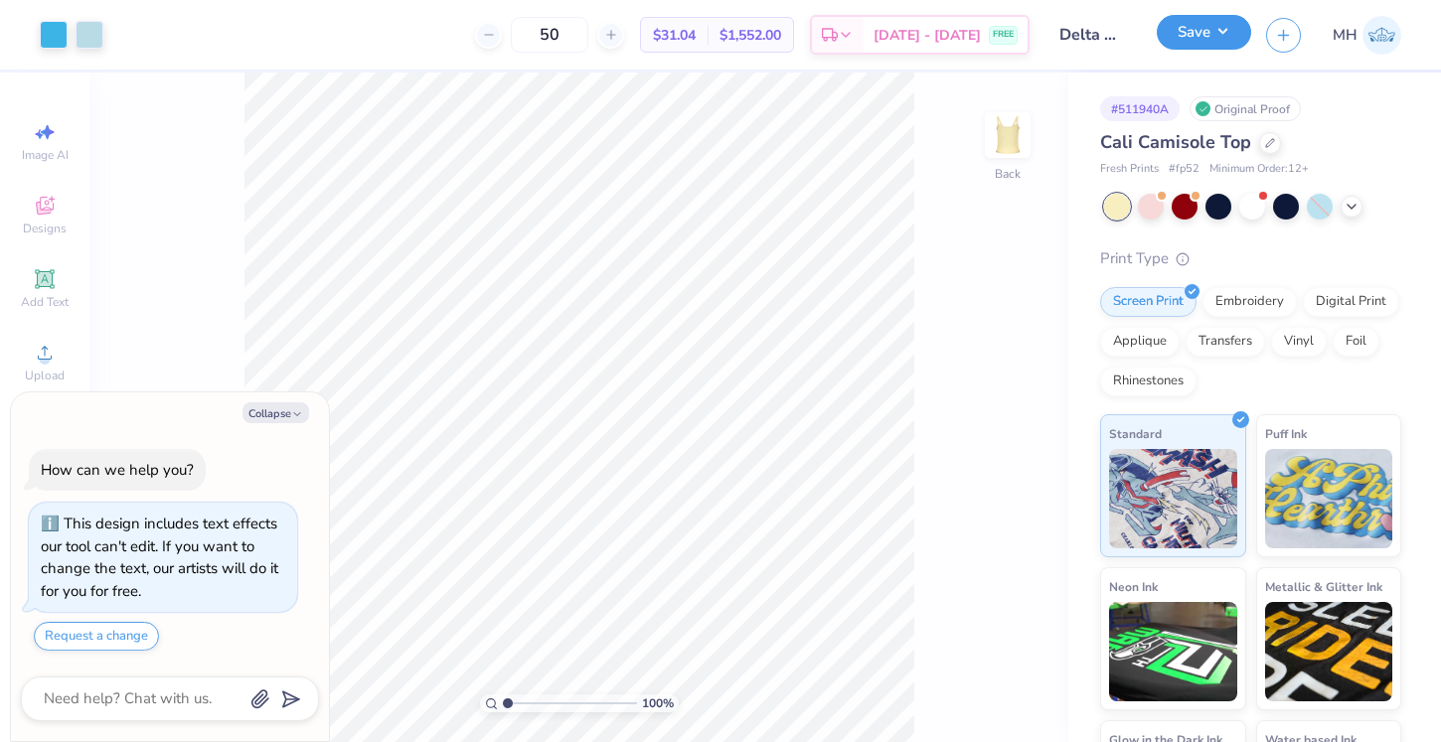
click at [1205, 44] on button "Save" at bounding box center [1204, 32] width 94 height 35
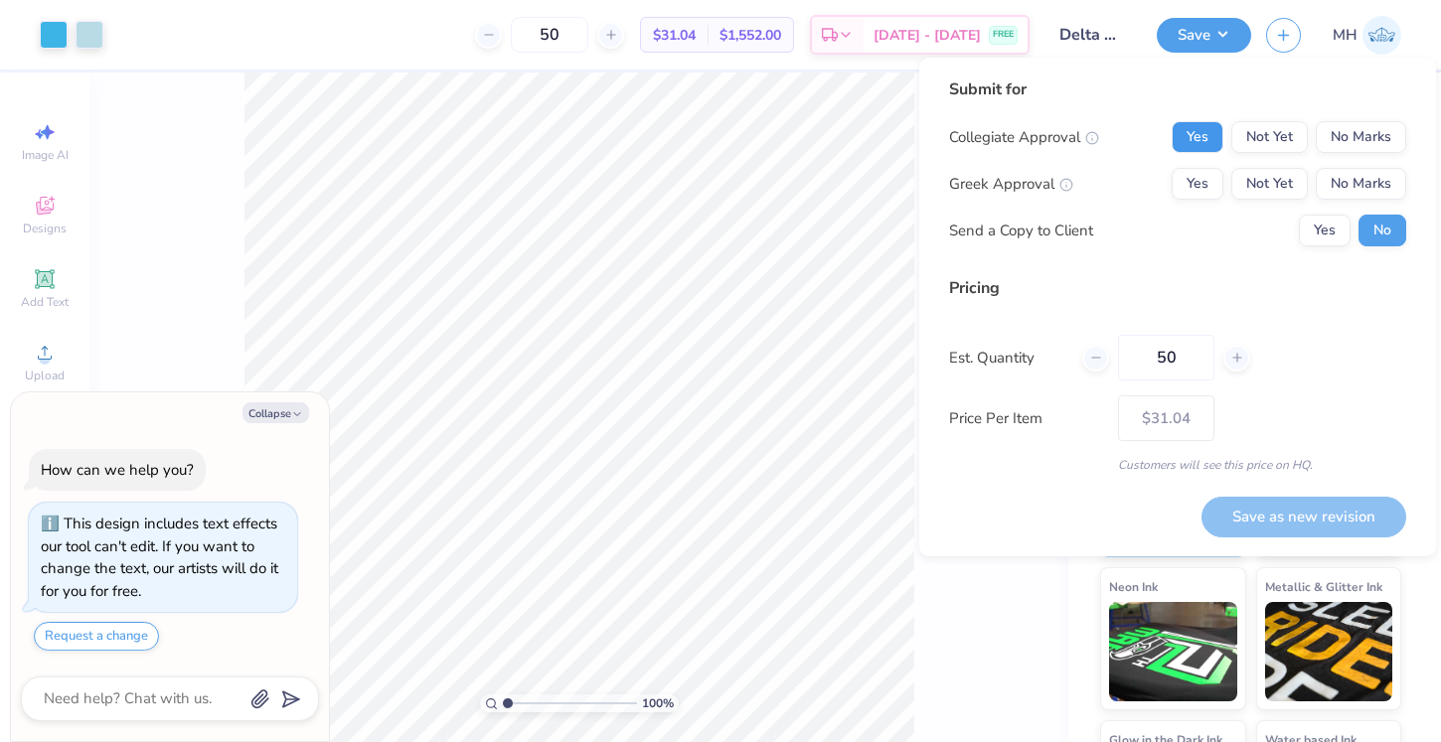
click at [1194, 129] on button "Yes" at bounding box center [1198, 137] width 52 height 32
click at [1194, 166] on div "Collegiate Approval Yes Not Yet No Marks Greek Approval Yes Not Yet No Marks Se…" at bounding box center [1177, 183] width 457 height 125
click at [1193, 190] on button "Yes" at bounding box center [1198, 184] width 52 height 32
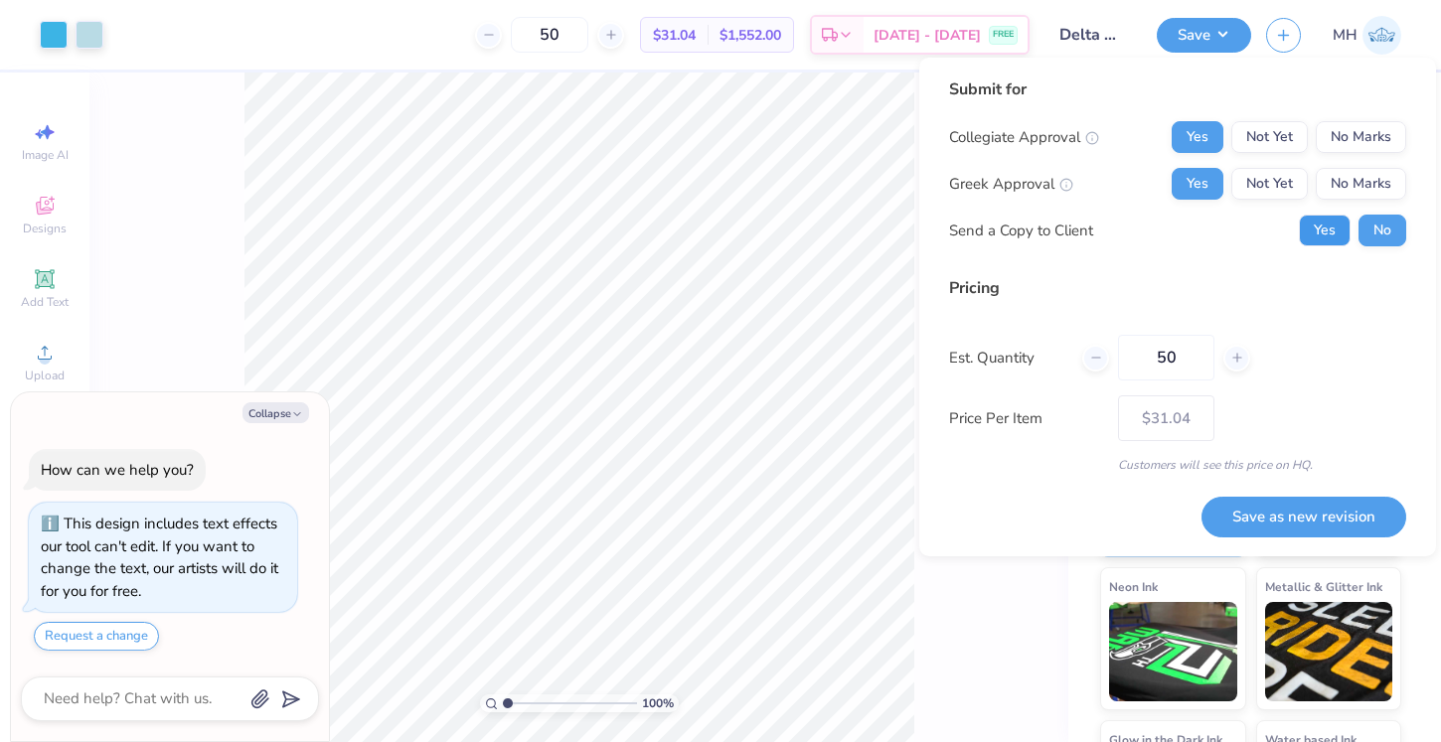
click at [1323, 236] on button "Yes" at bounding box center [1325, 231] width 52 height 32
type textarea "x"
click at [1237, 355] on icon at bounding box center [1237, 358] width 14 height 14
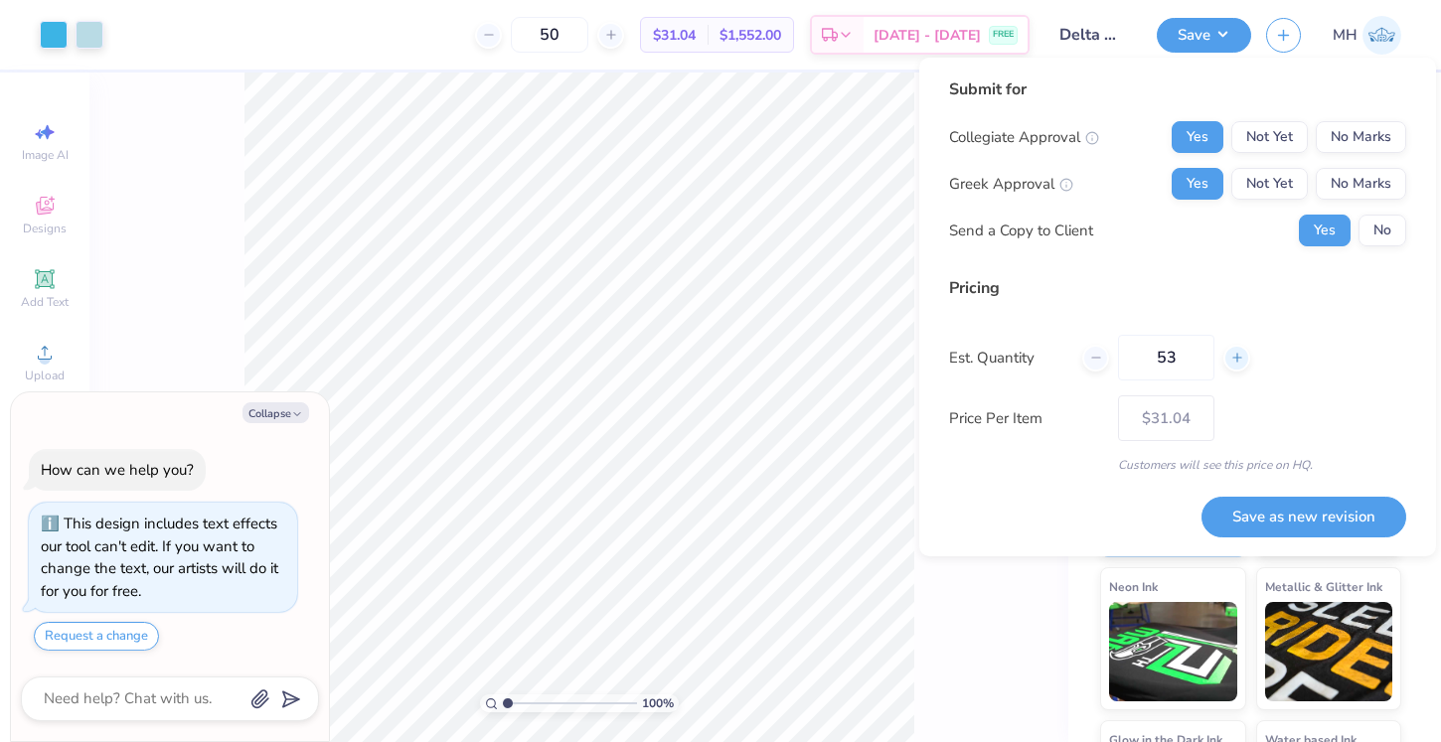
click at [1237, 355] on icon at bounding box center [1237, 358] width 14 height 14
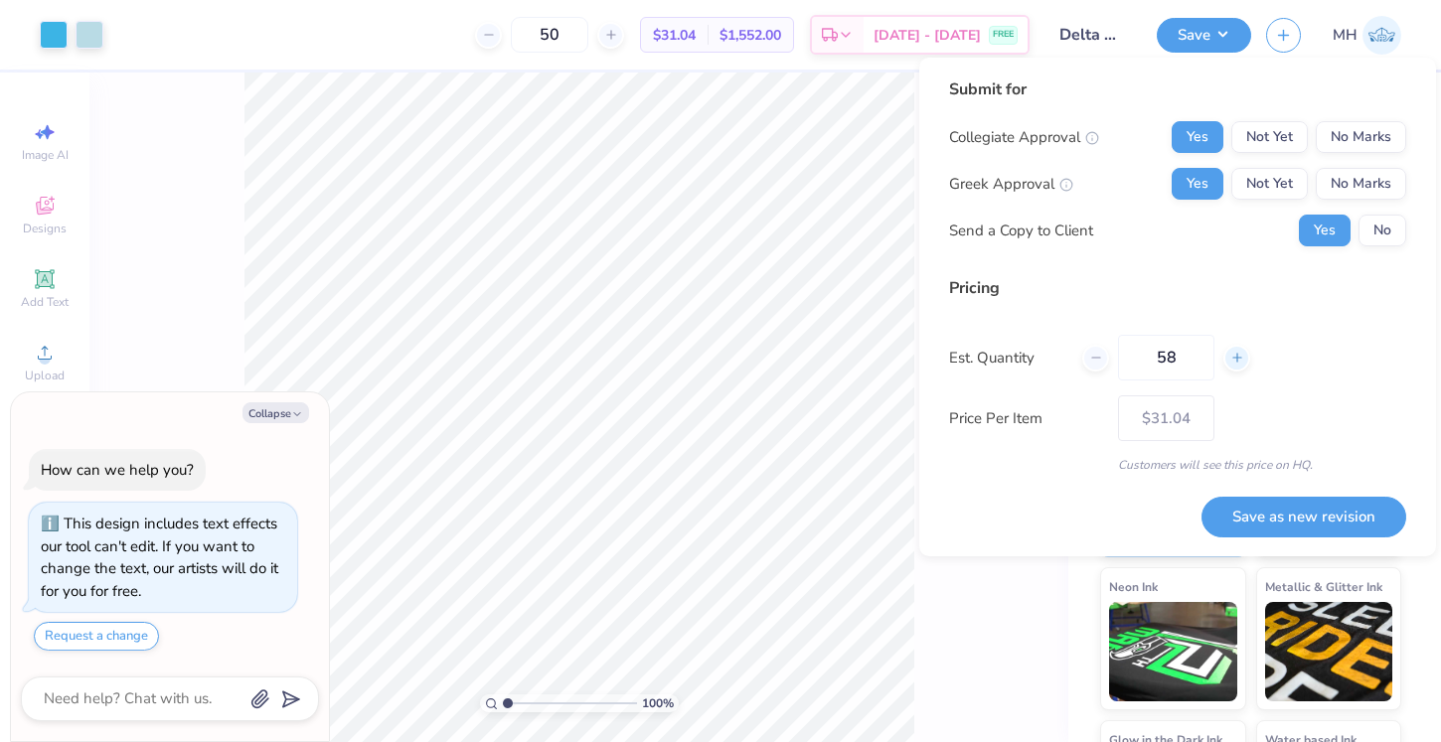
click at [1237, 355] on icon at bounding box center [1237, 358] width 14 height 14
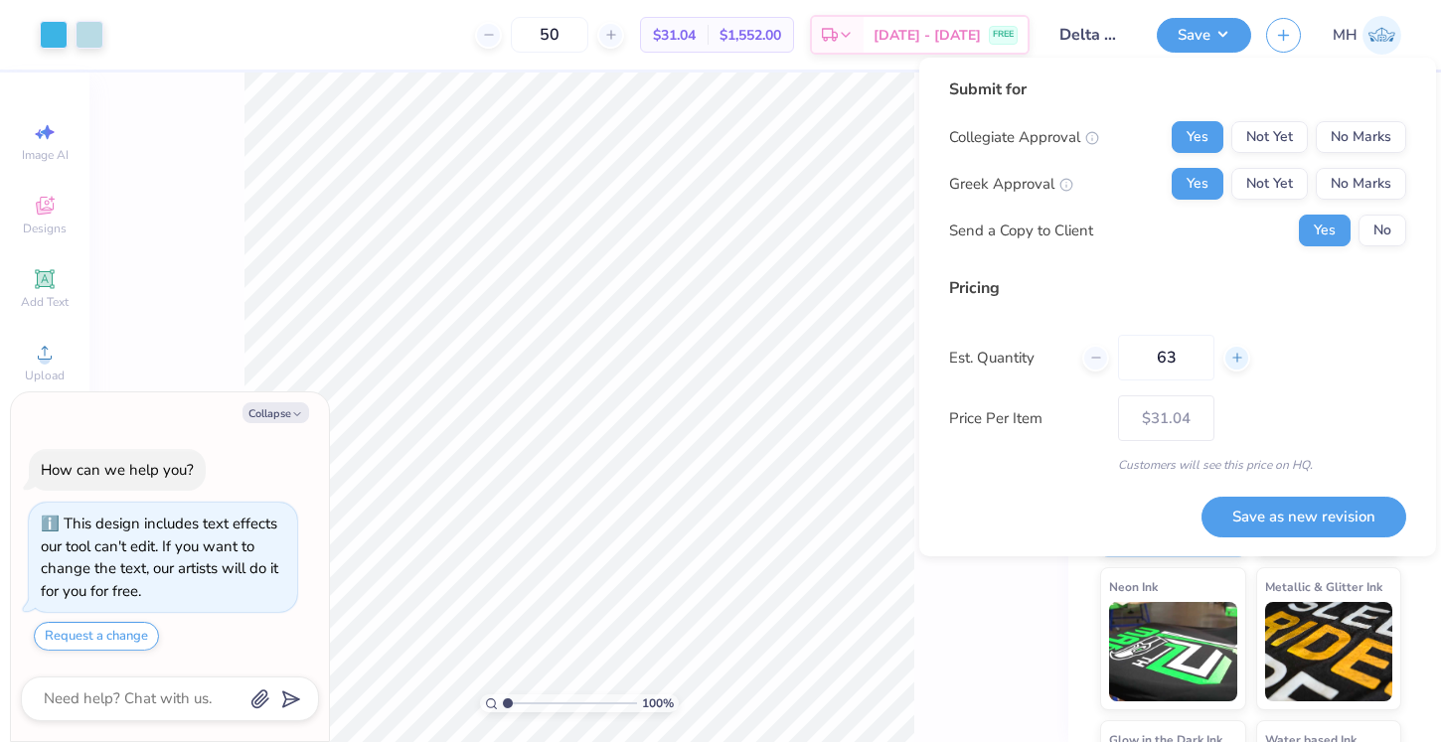
click at [1237, 355] on icon at bounding box center [1237, 358] width 14 height 14
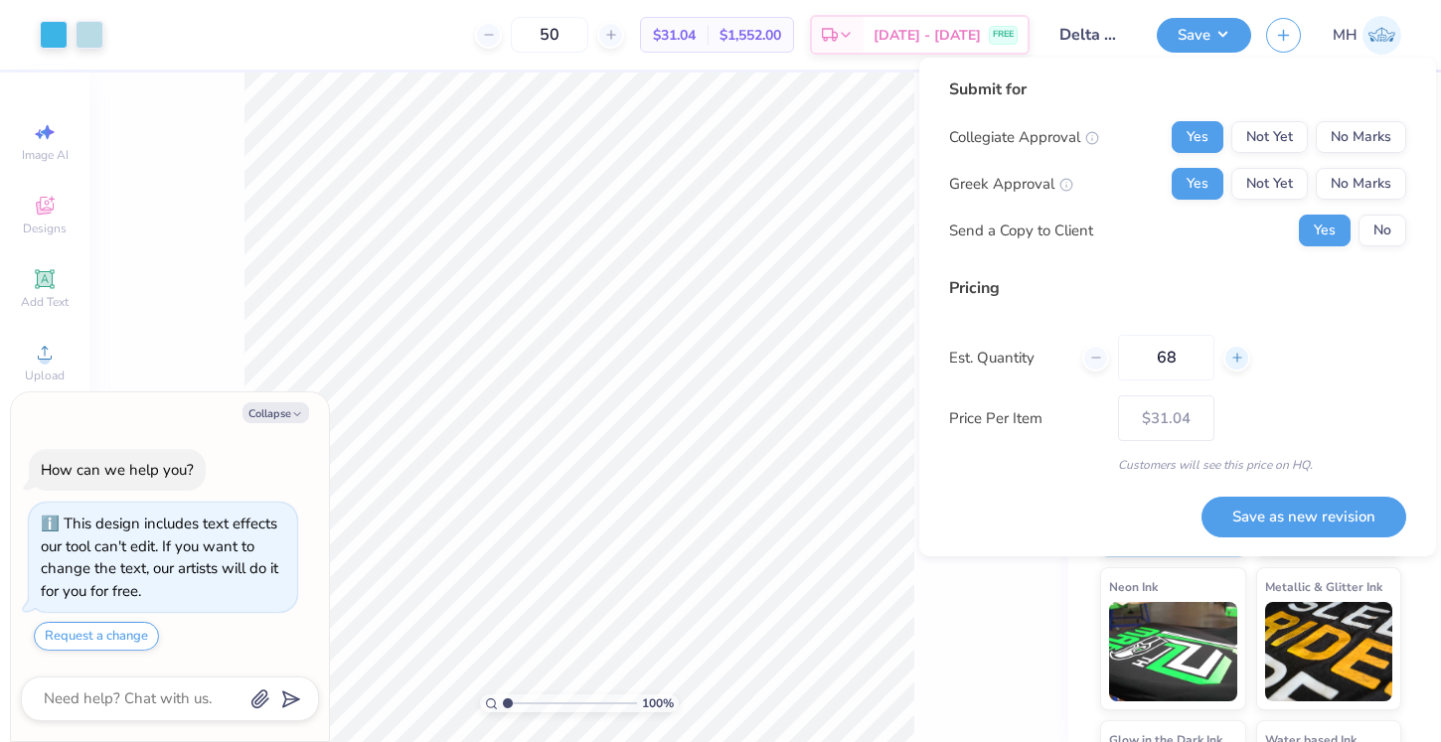
click at [1237, 355] on icon at bounding box center [1237, 358] width 14 height 14
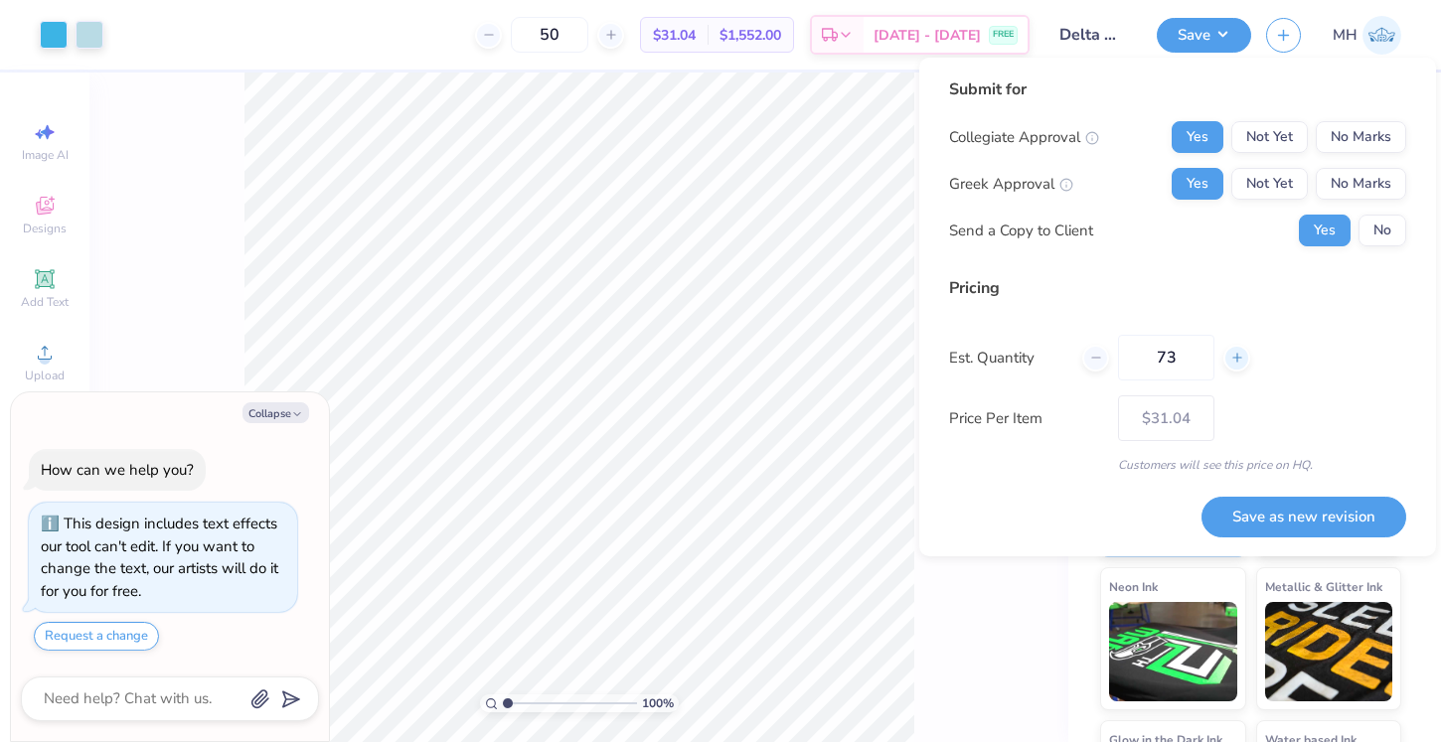
click at [1237, 355] on icon at bounding box center [1237, 358] width 14 height 14
type input "76"
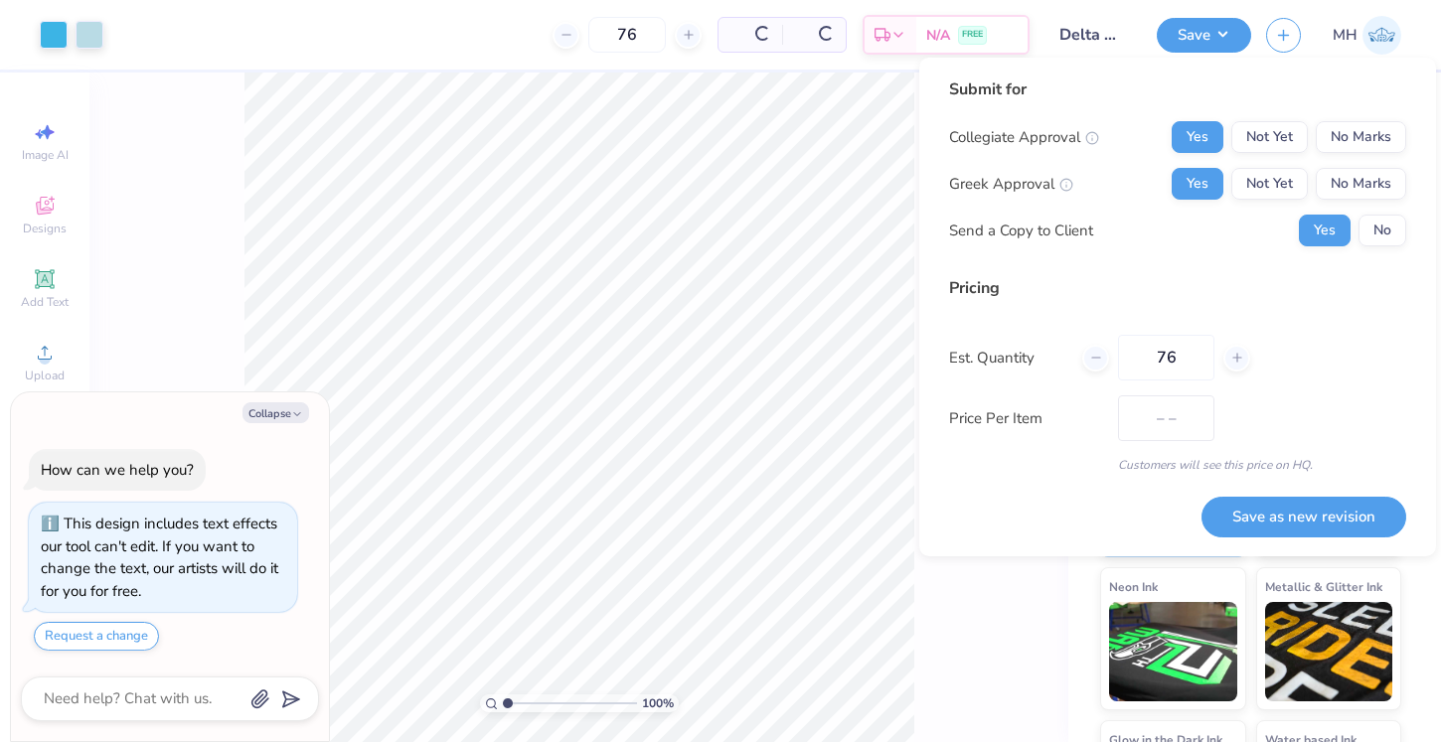
type input "$29.95"
click at [1098, 366] on div at bounding box center [1095, 358] width 27 height 27
type input "75"
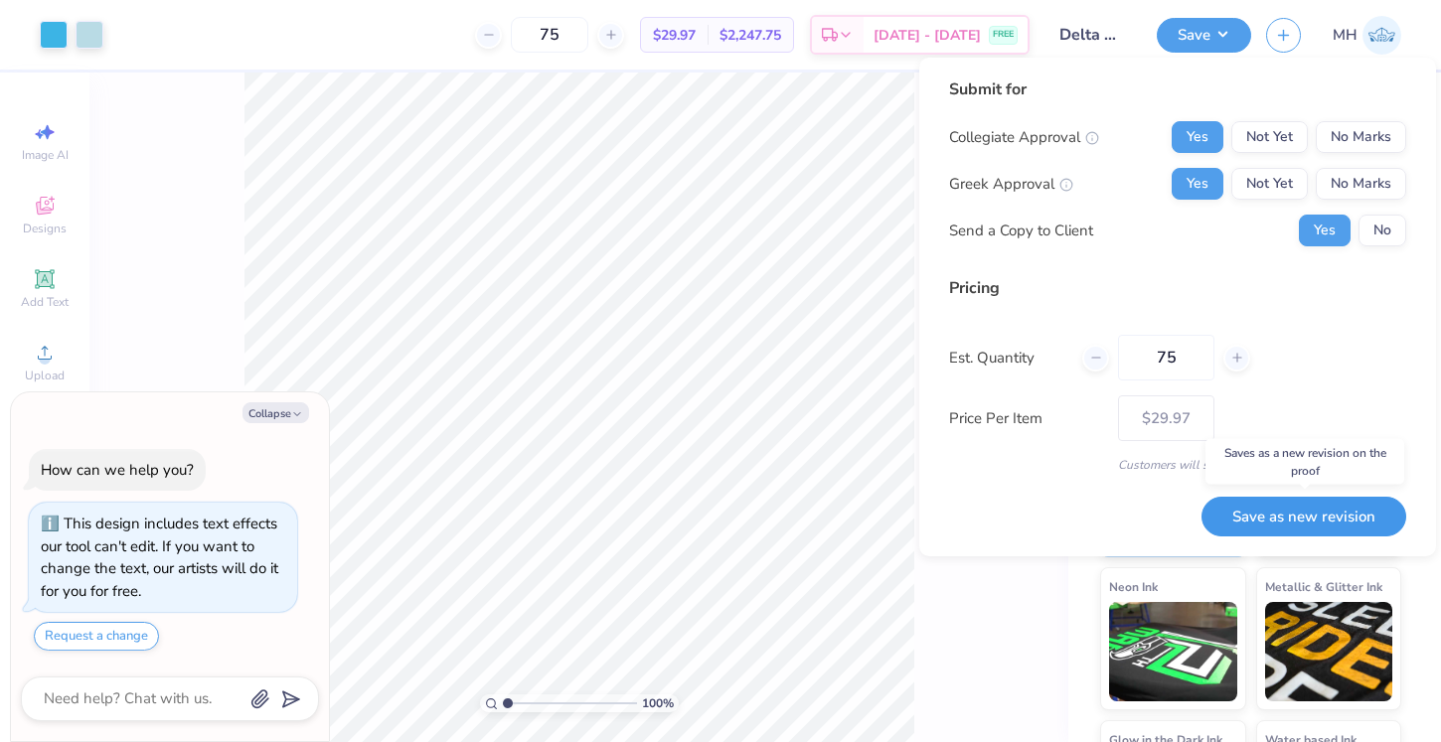
click at [1283, 519] on button "Save as new revision" at bounding box center [1304, 517] width 205 height 41
type input "$29.97"
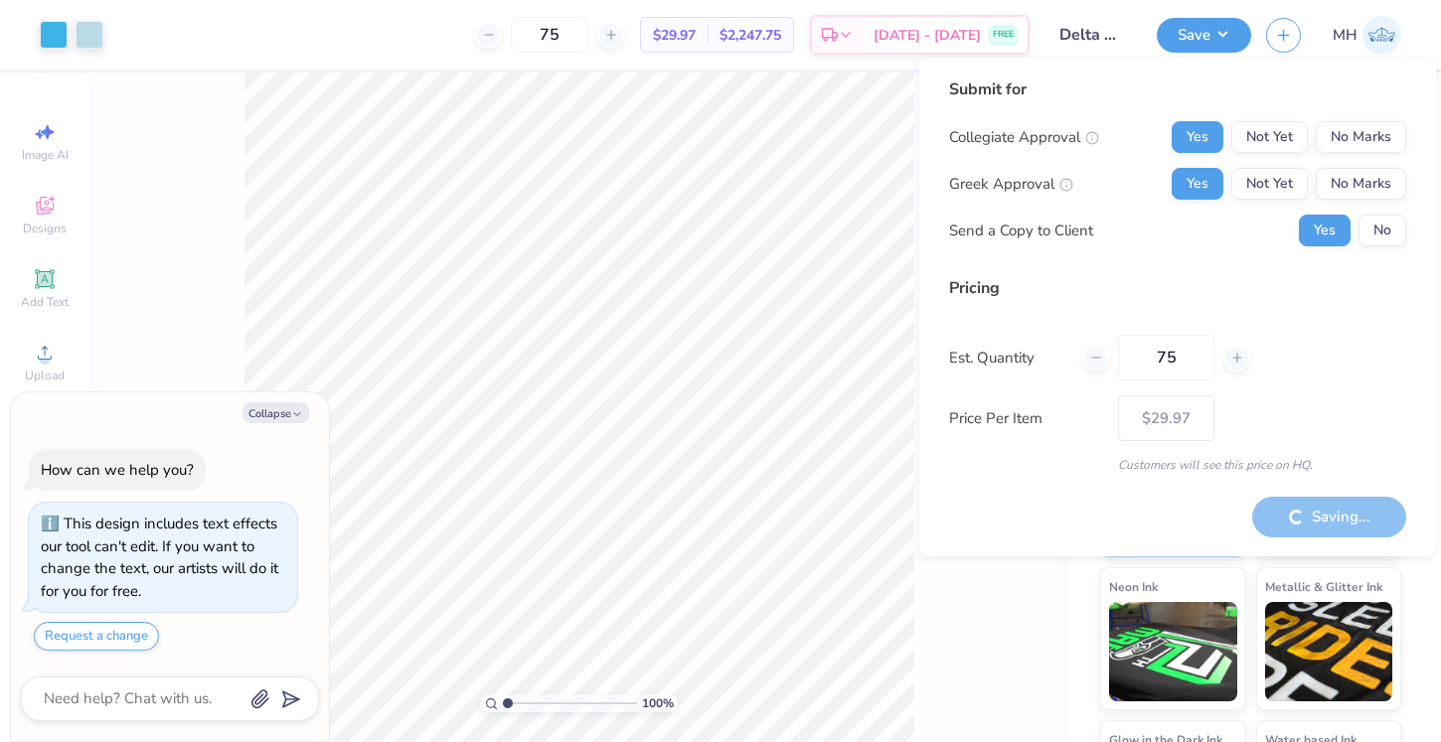
type textarea "x"
type input "– –"
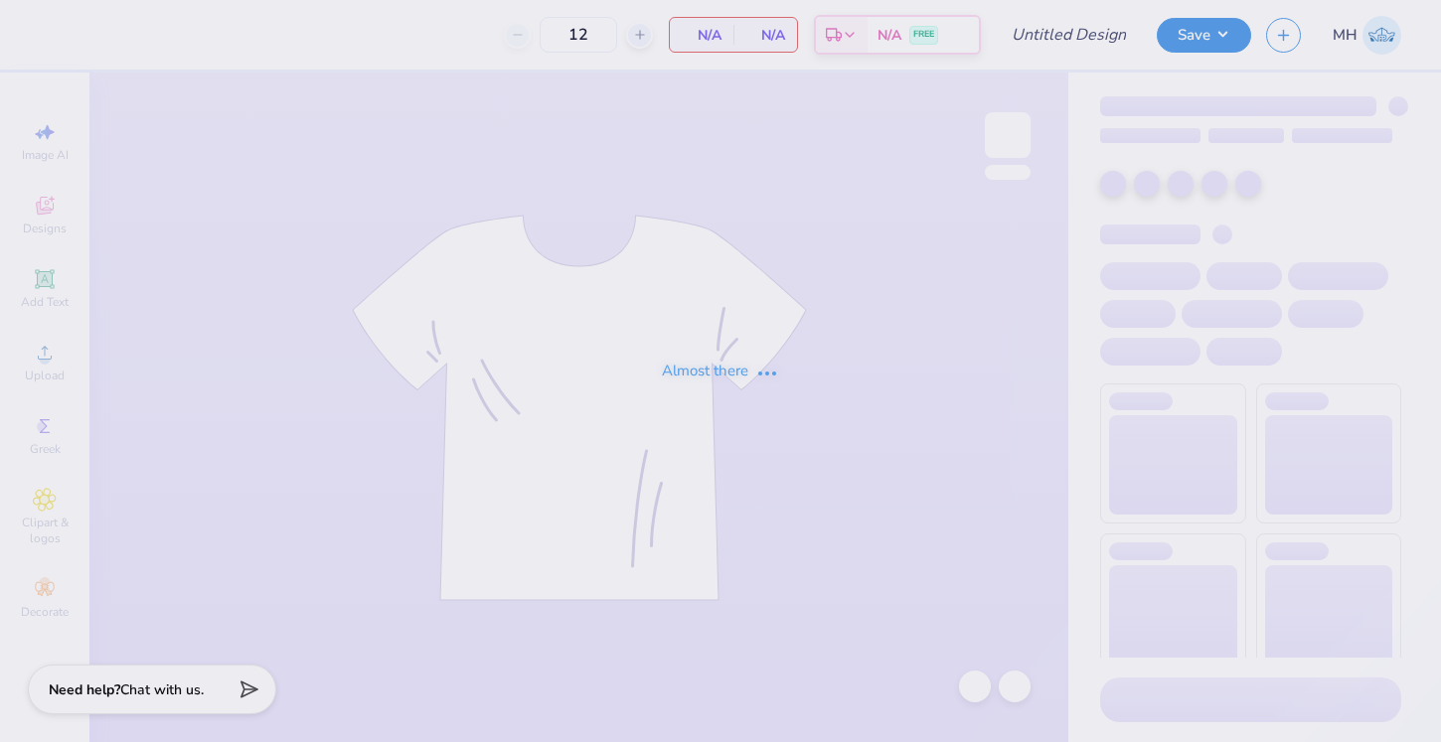
type input "Delta Gamma Philo Week Shirts for Members Fall 25"
type input "50"
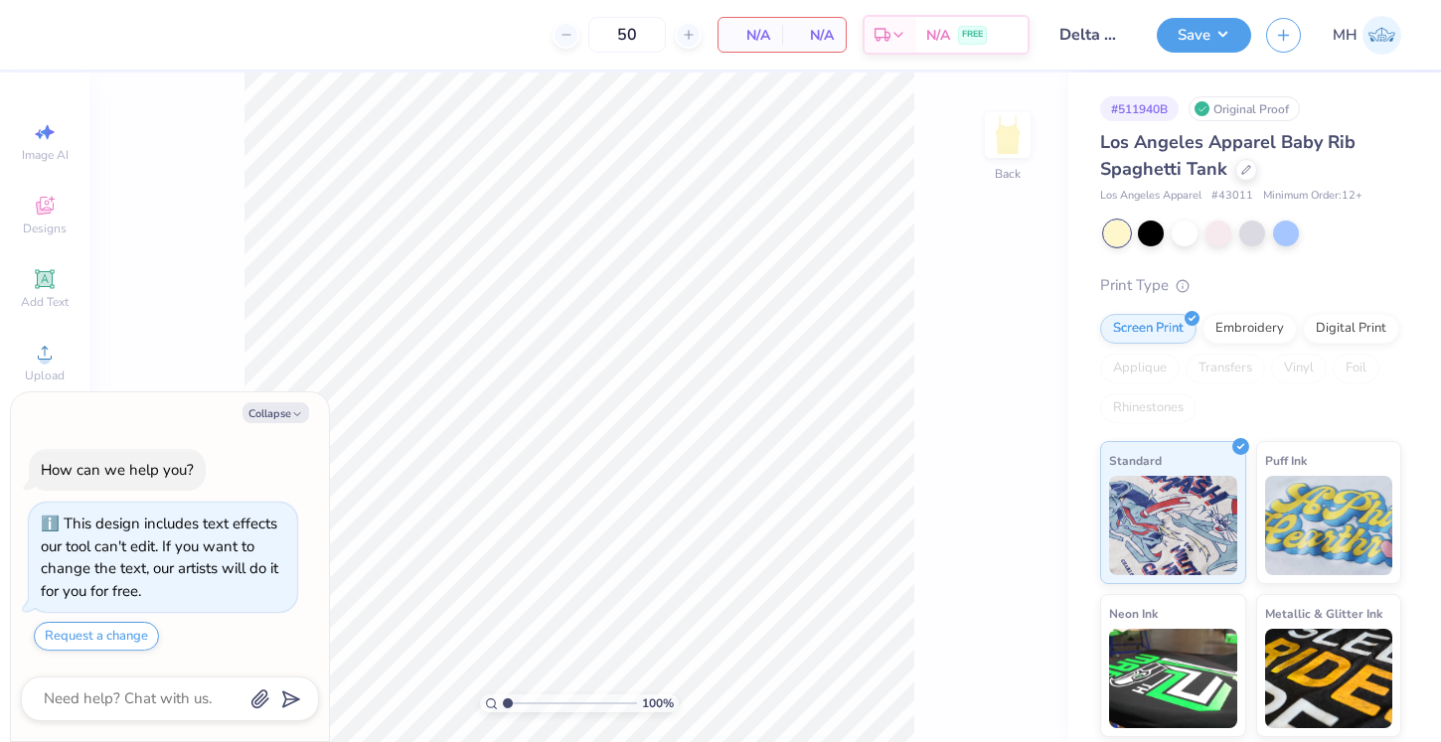
type textarea "x"
click at [618, 29] on icon at bounding box center [611, 35] width 14 height 14
click at [624, 29] on div "51" at bounding box center [549, 35] width 149 height 36
click at [618, 29] on icon at bounding box center [611, 35] width 14 height 14
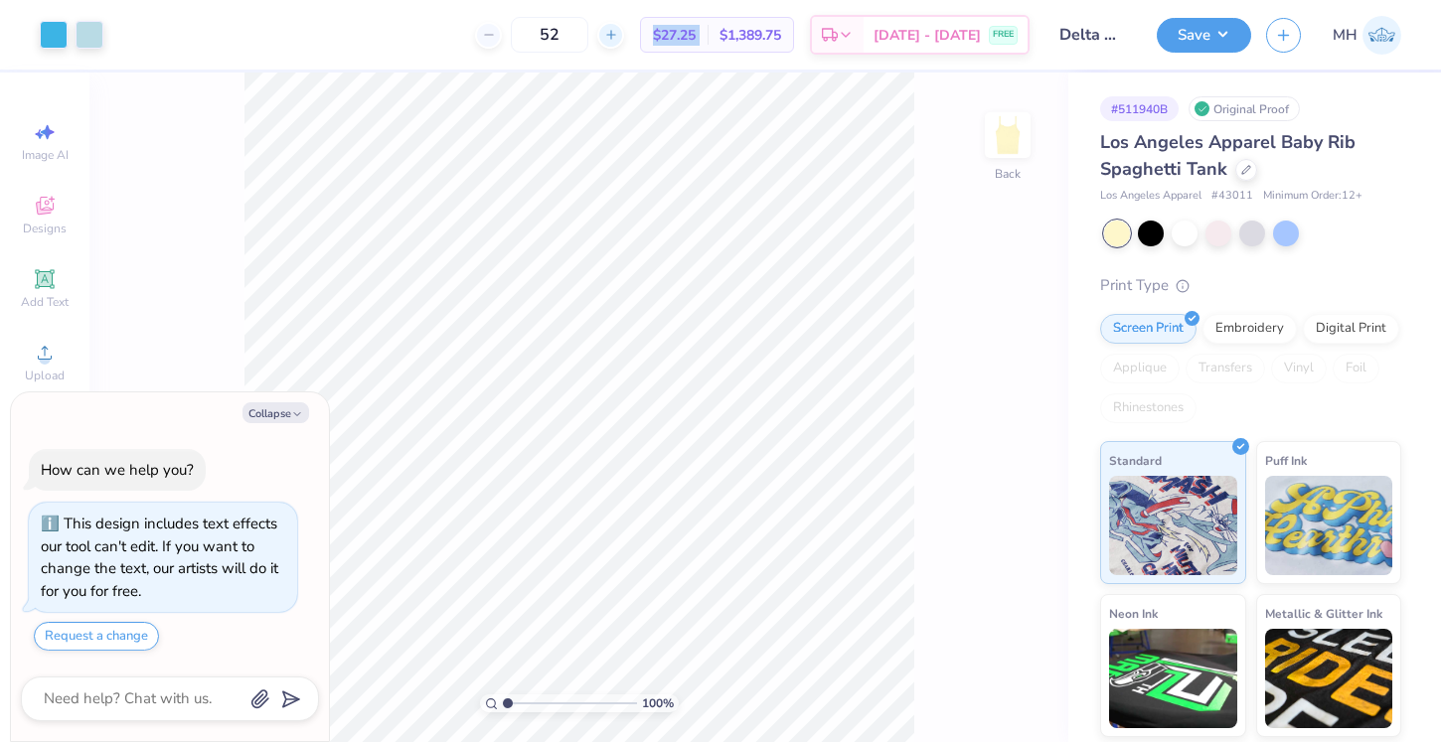
click at [618, 29] on icon at bounding box center [611, 35] width 14 height 14
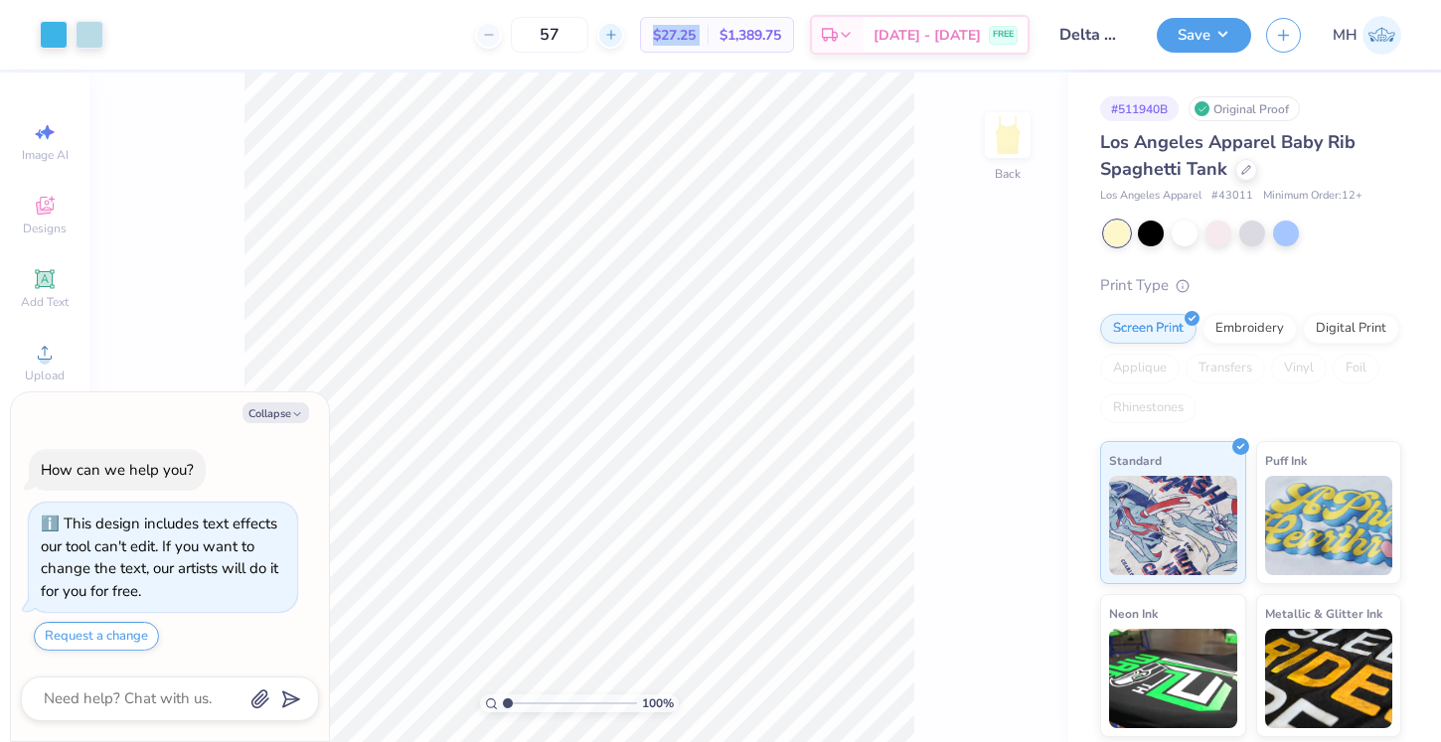
click at [618, 29] on icon at bounding box center [611, 35] width 14 height 14
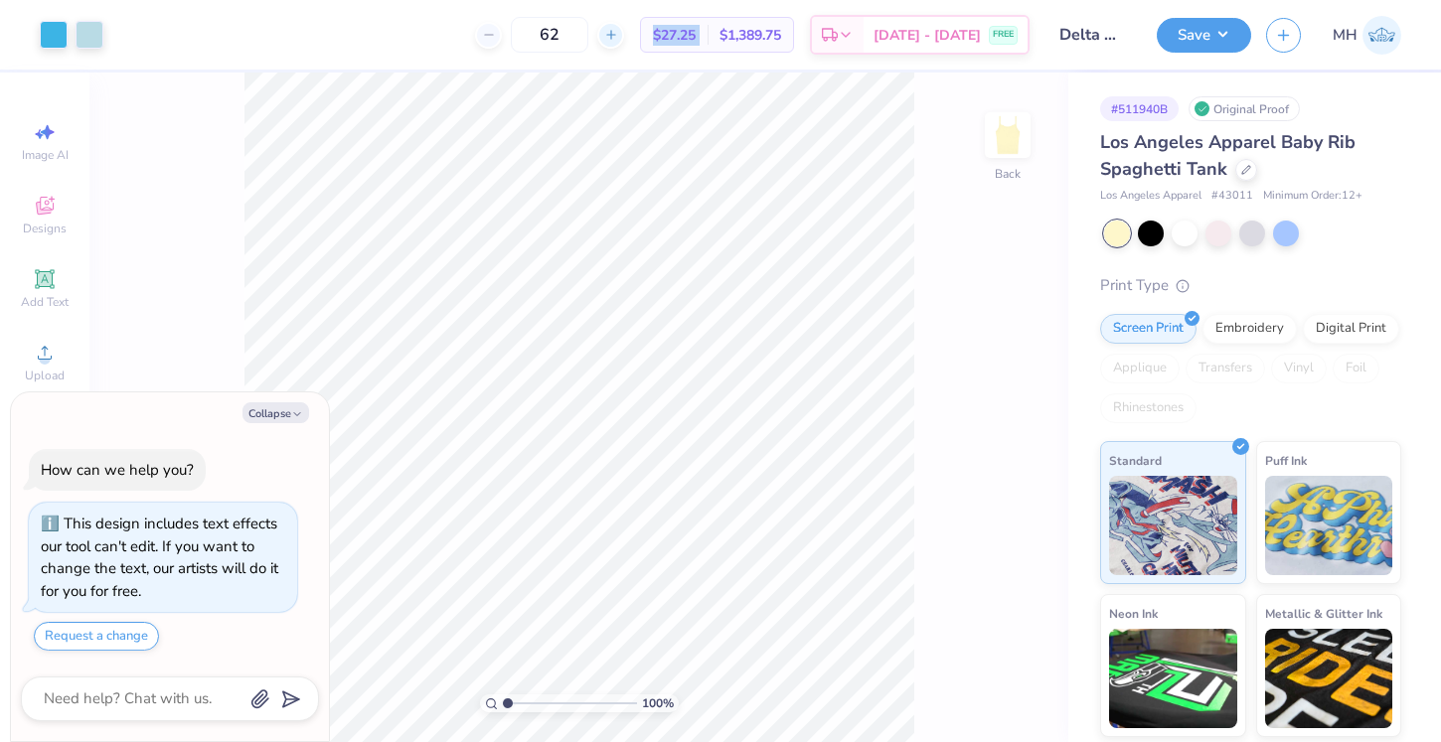
click at [618, 29] on icon at bounding box center [611, 35] width 14 height 14
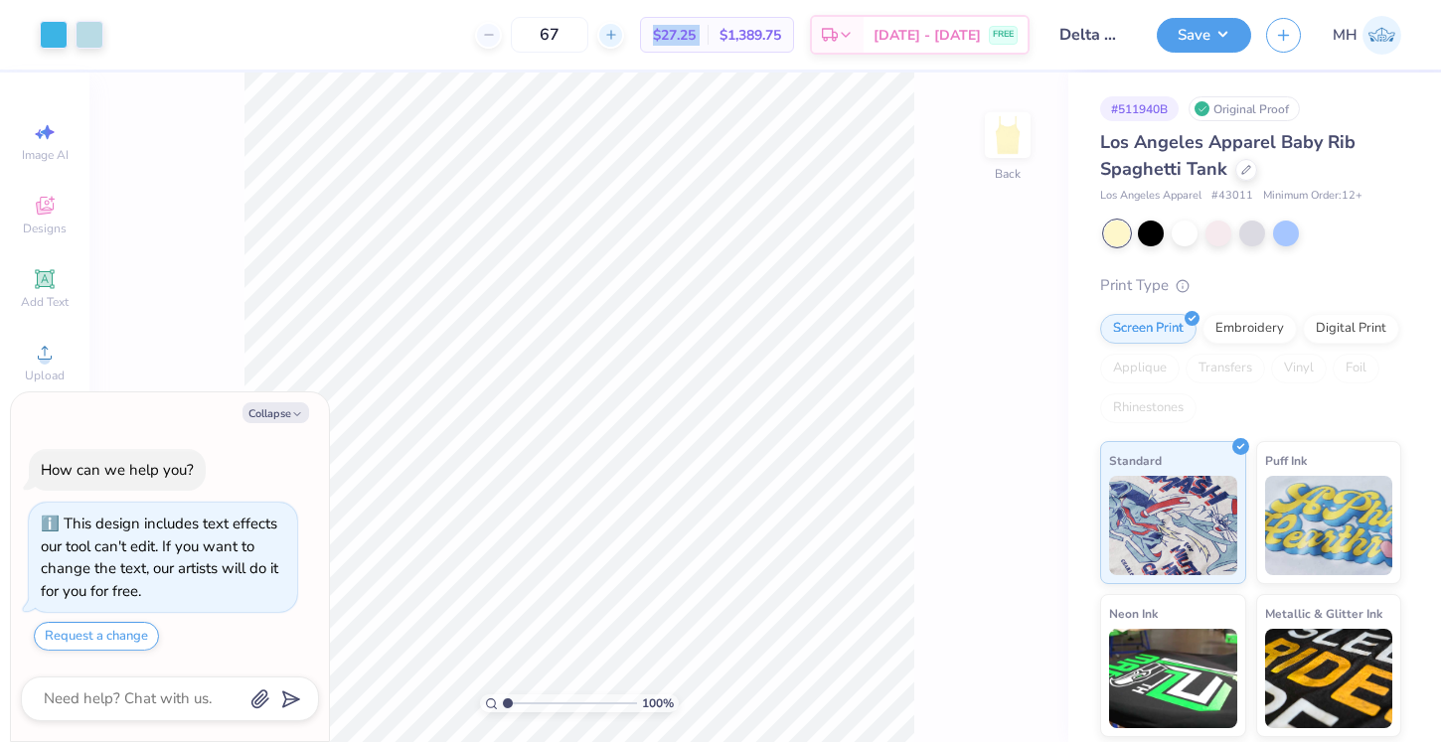
click at [618, 29] on icon at bounding box center [611, 35] width 14 height 14
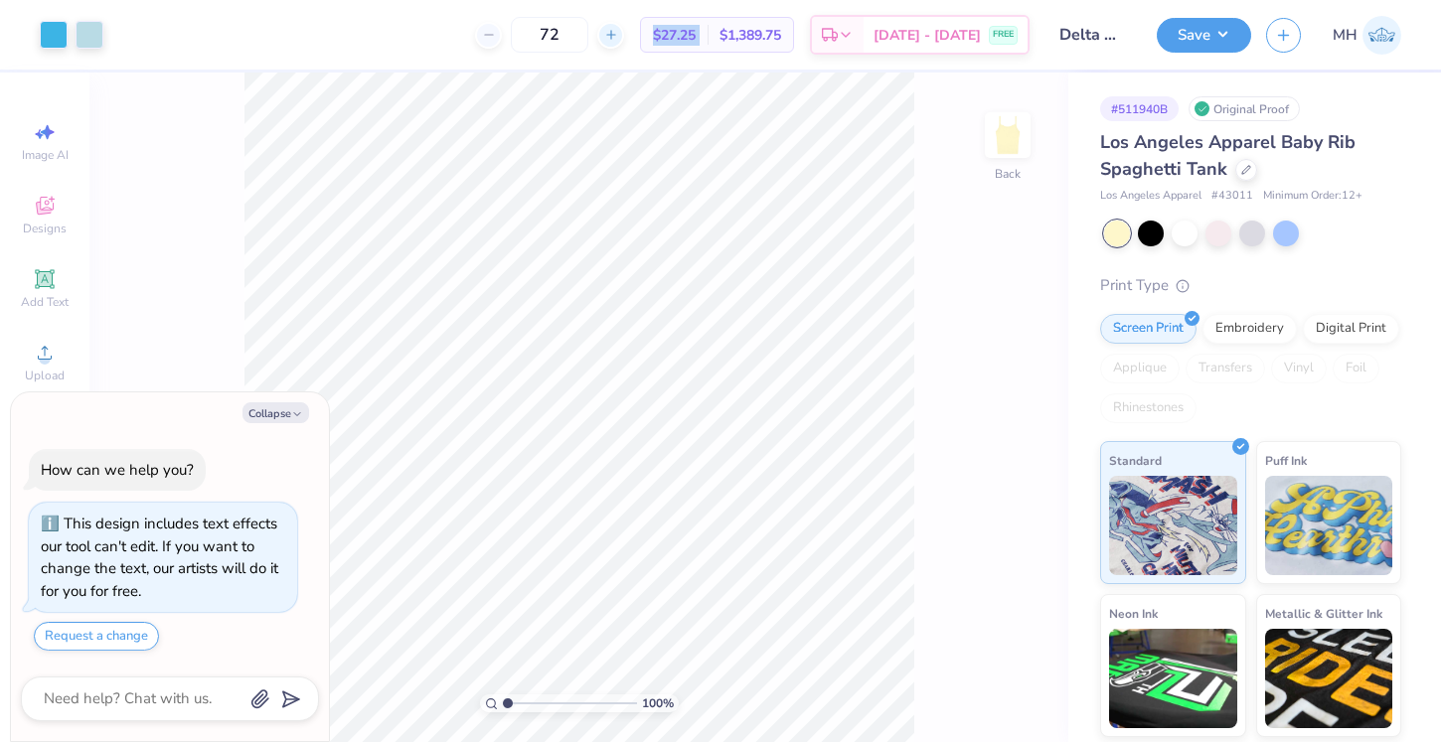
click at [618, 29] on icon at bounding box center [611, 35] width 14 height 14
type input "75"
type textarea "x"
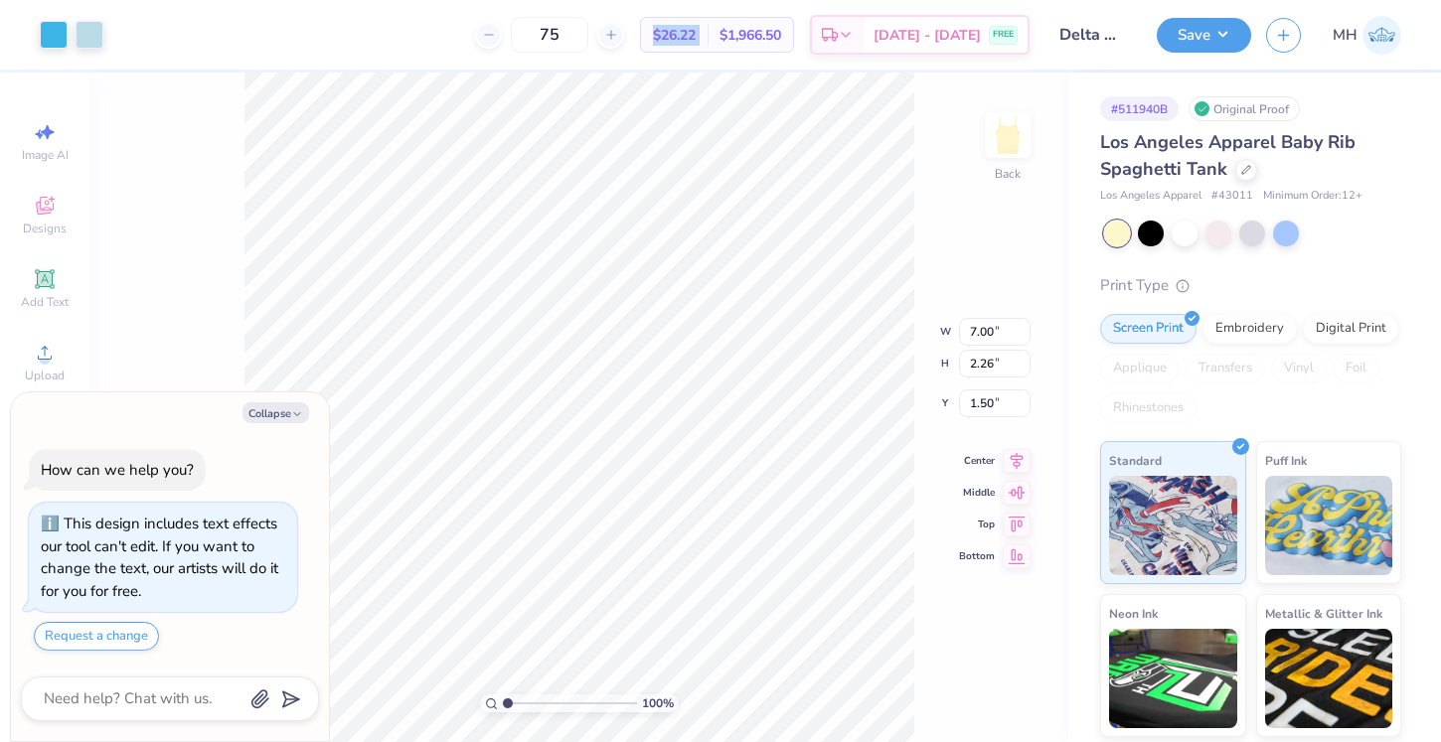
type input "1.54"
click at [970, 687] on icon at bounding box center [975, 687] width 20 height 20
click at [970, 687] on div "100 % Back W 7.00 H 2.26 Y 1.54 Center Middle Top Bottom" at bounding box center [578, 408] width 979 height 670
type textarea "x"
type input "1.63"
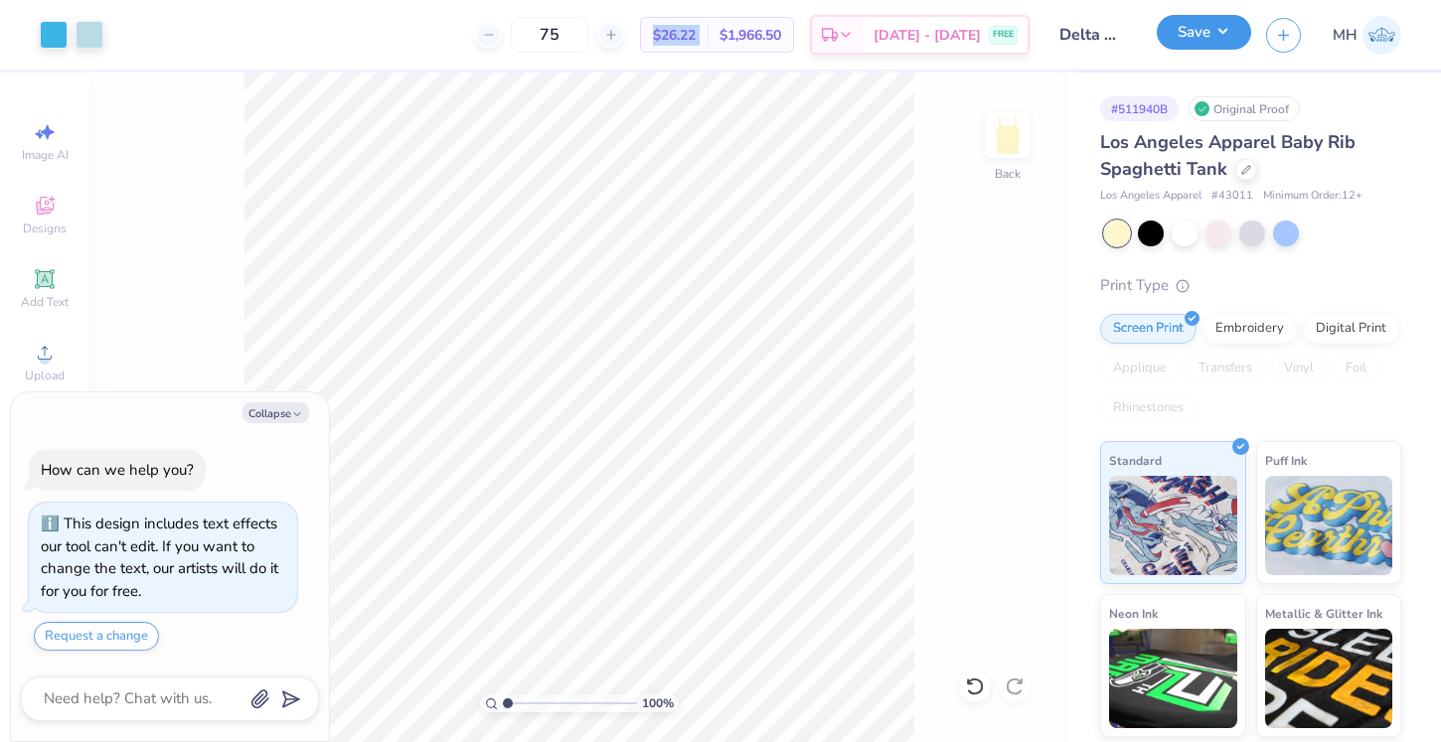
click at [1225, 39] on button "Save" at bounding box center [1204, 32] width 94 height 35
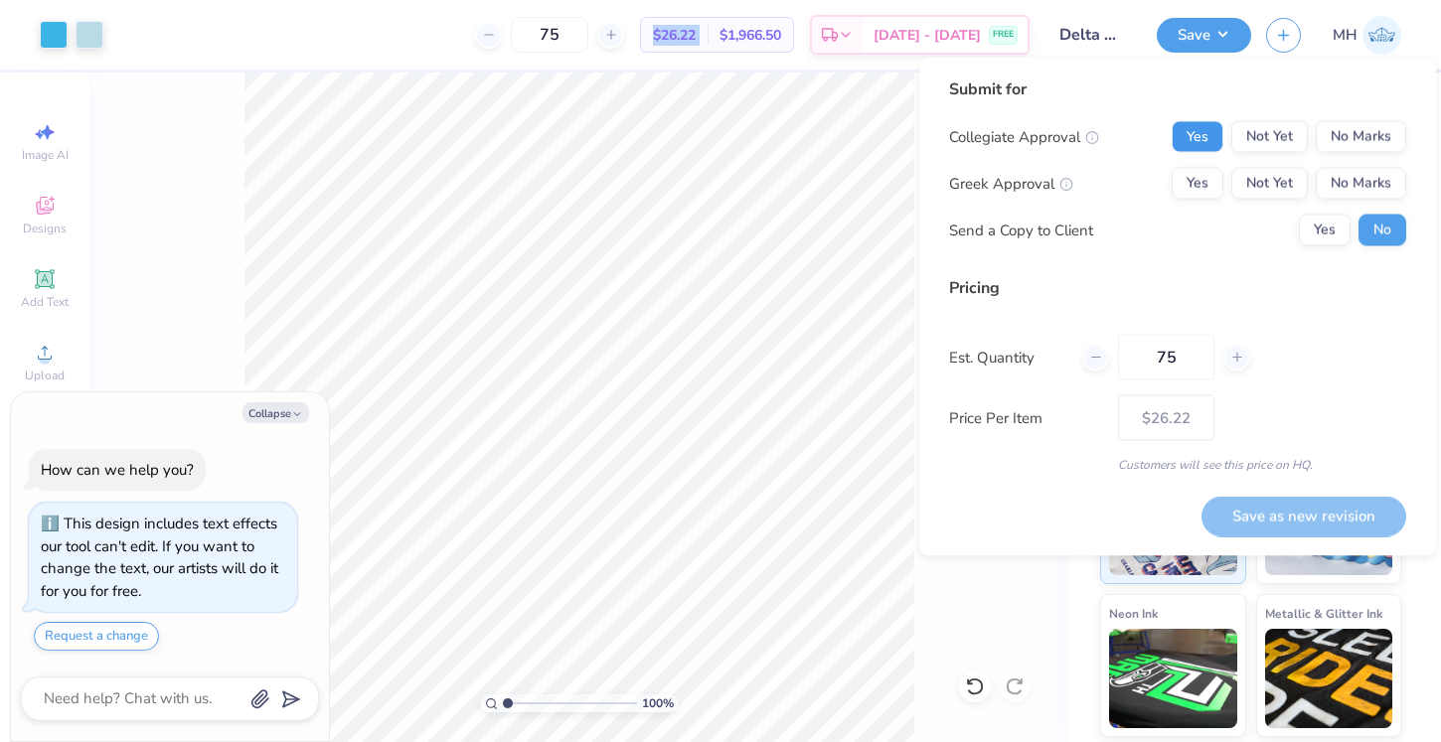
click at [1192, 134] on button "Yes" at bounding box center [1198, 137] width 52 height 32
click at [1188, 168] on button "Yes" at bounding box center [1198, 184] width 52 height 32
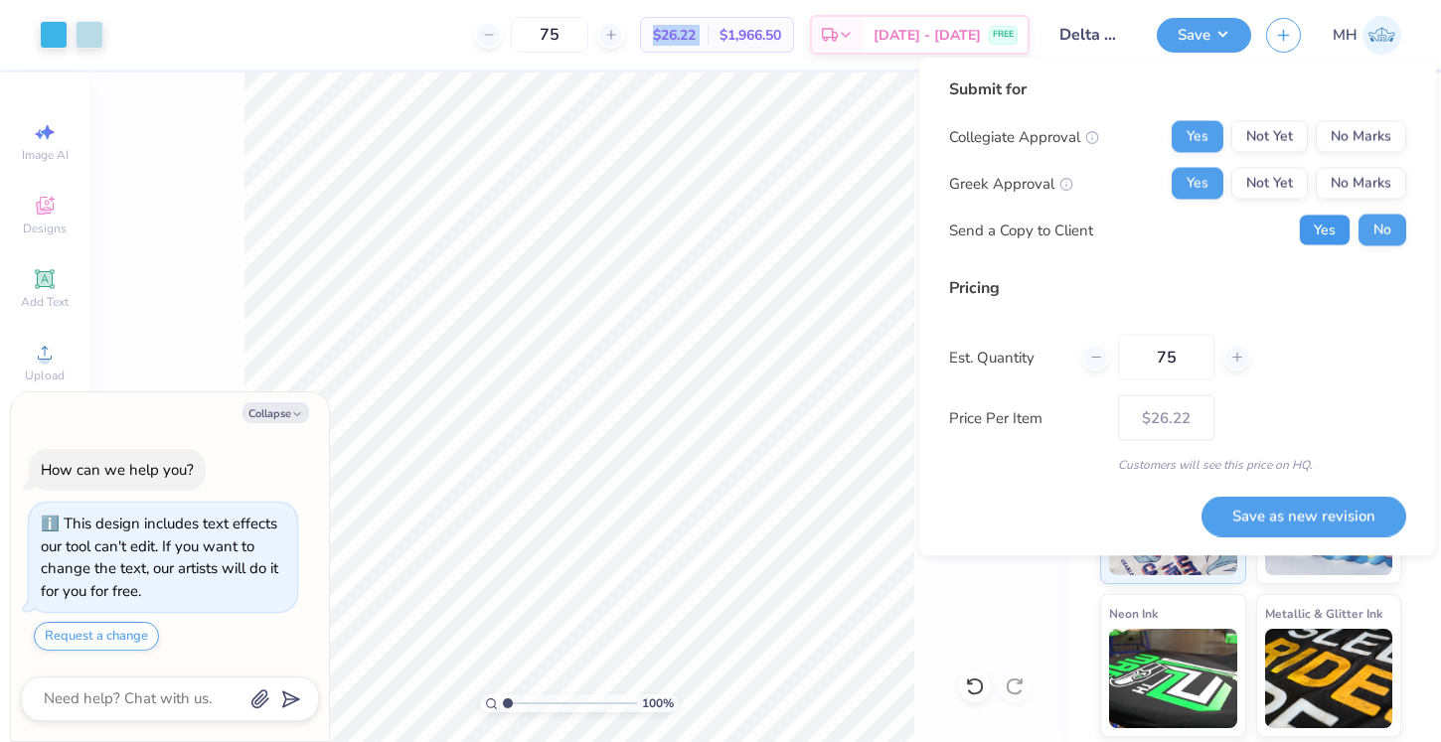
click at [1313, 234] on button "Yes" at bounding box center [1325, 231] width 52 height 32
type textarea "x"
click at [1261, 523] on button "Save as new revision" at bounding box center [1304, 516] width 205 height 41
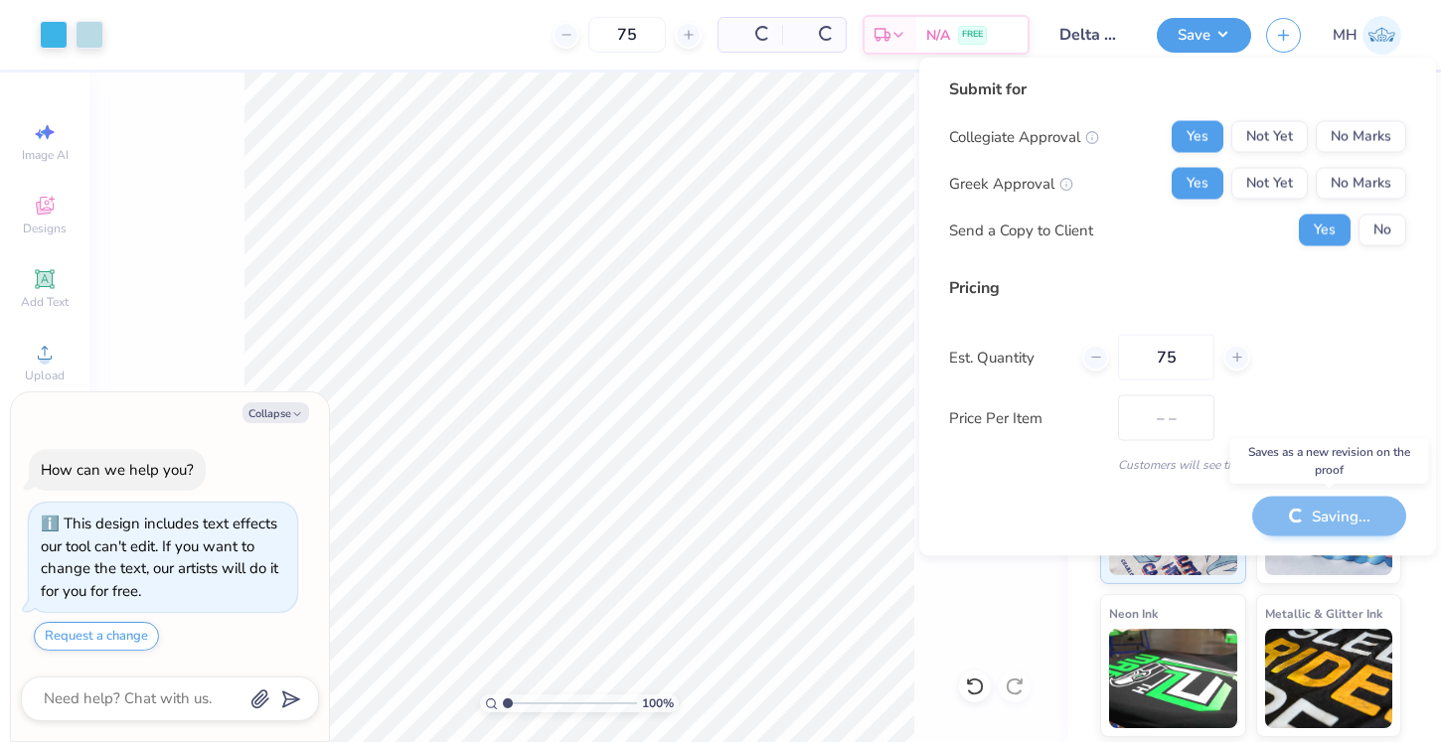
type input "$26.22"
type textarea "x"
type input "– –"
